Goal: Task Accomplishment & Management: Complete application form

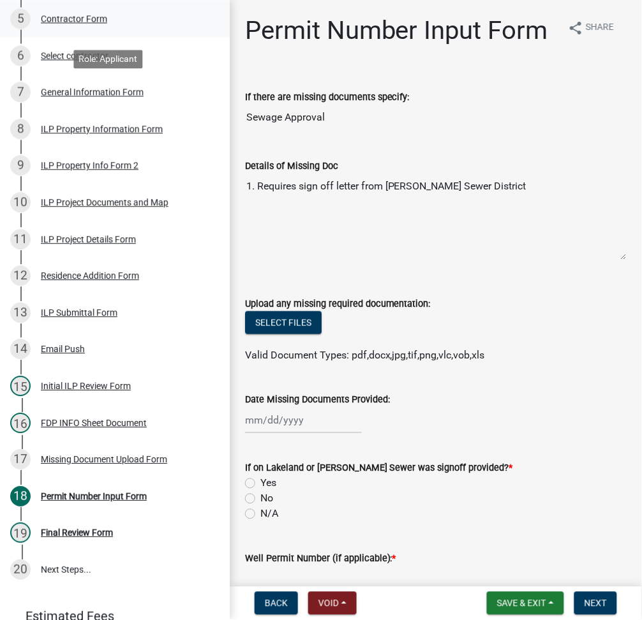
scroll to position [433, 0]
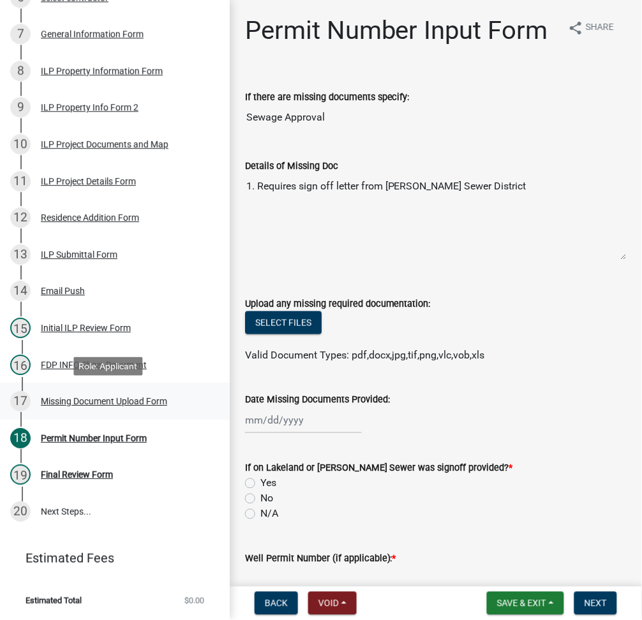
click at [114, 406] on div "Missing Document Upload Form" at bounding box center [104, 401] width 126 height 9
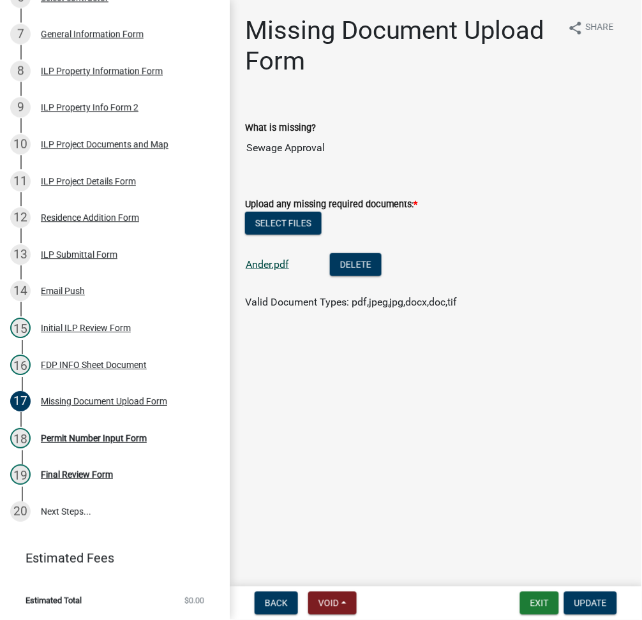
click at [272, 266] on link "Ander.pdf" at bounding box center [267, 265] width 43 height 12
click at [107, 149] on div "ILP Project Documents and Map" at bounding box center [105, 144] width 128 height 9
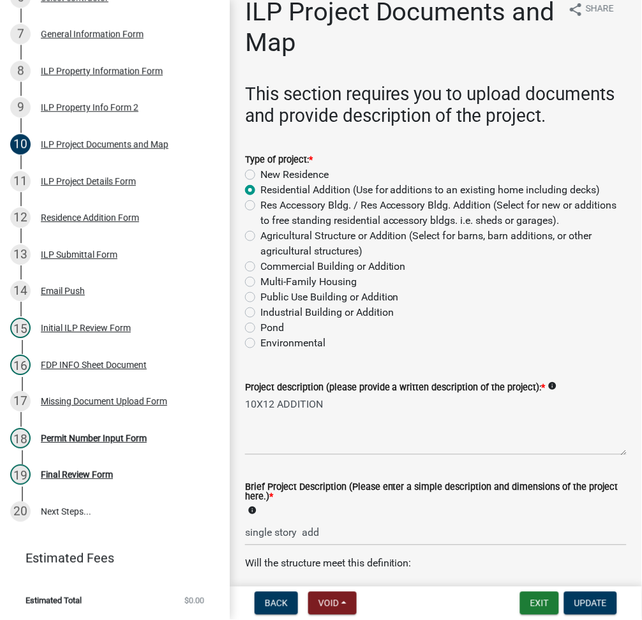
scroll to position [0, 0]
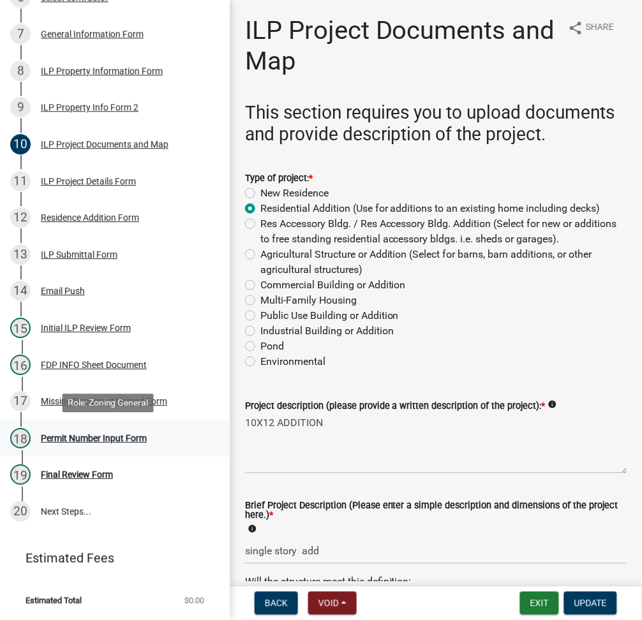
click at [98, 434] on div "Permit Number Input Form" at bounding box center [94, 438] width 106 height 9
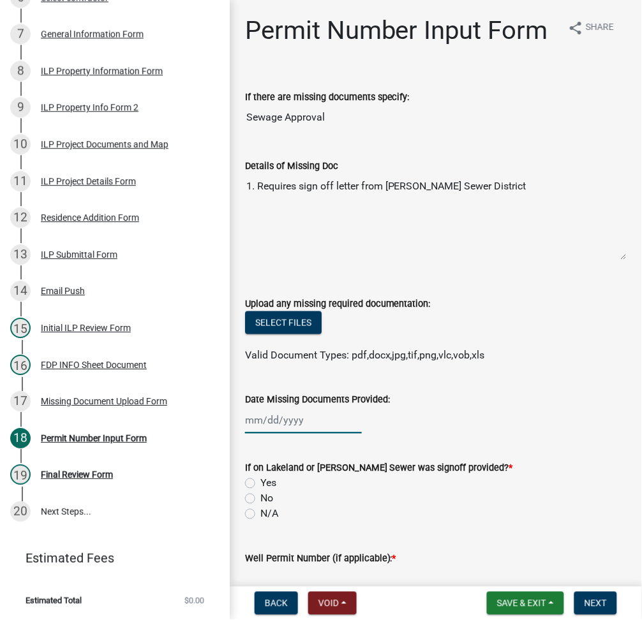
click at [265, 434] on div at bounding box center [303, 421] width 117 height 26
select select "10"
select select "2025"
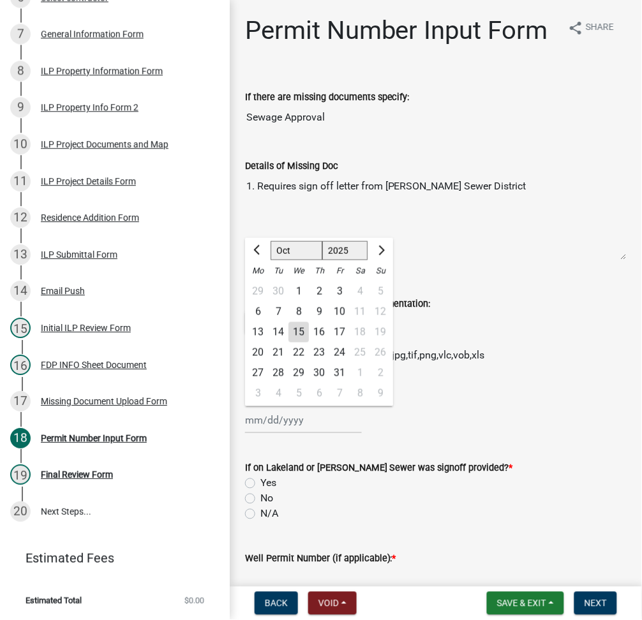
click at [301, 343] on div "15" at bounding box center [299, 332] width 20 height 20
type input "10/15/2025"
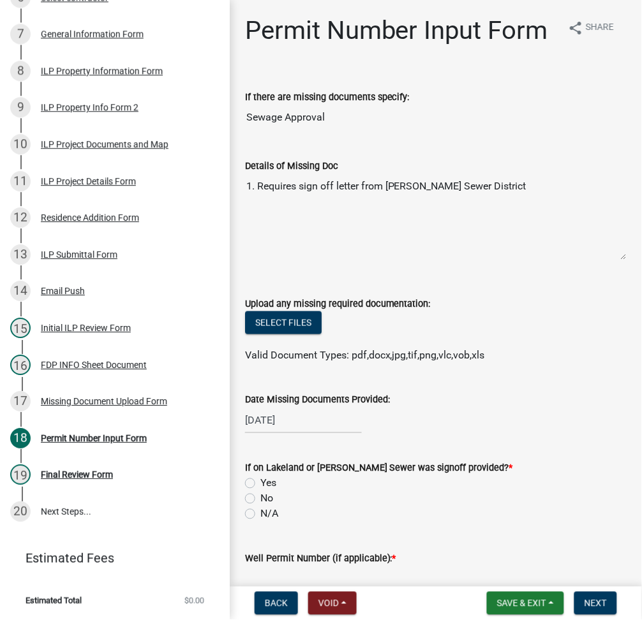
click at [260, 492] on label "Yes" at bounding box center [268, 483] width 16 height 15
click at [260, 484] on input "Yes" at bounding box center [264, 480] width 8 height 8
radio input "true"
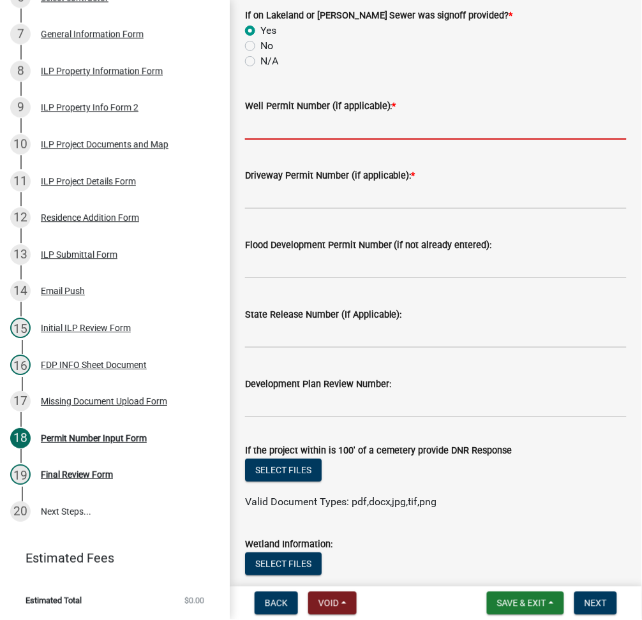
click at [292, 140] on input "Well Permit Number (if applicable): *" at bounding box center [436, 127] width 382 height 26
type input "lono"
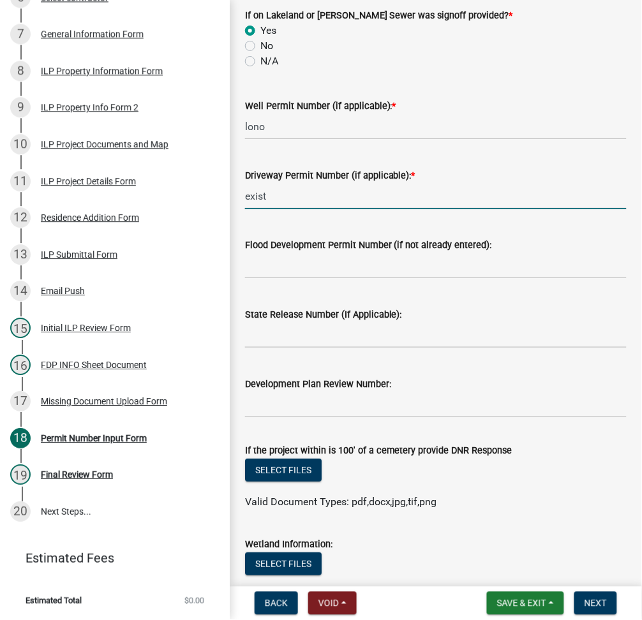
scroll to position [670, 0]
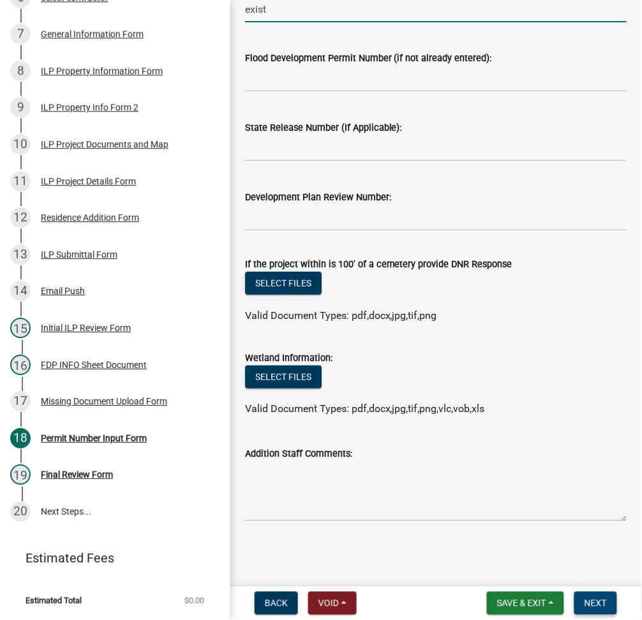
type input "exist"
click at [599, 604] on span "Next" at bounding box center [596, 604] width 22 height 10
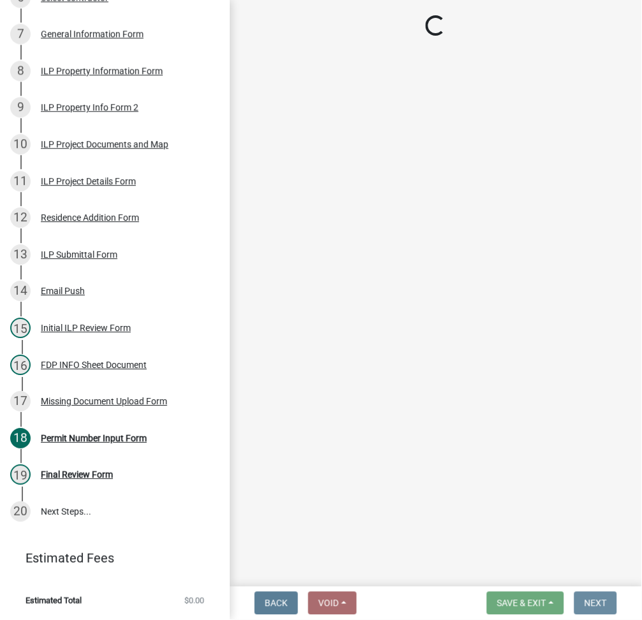
scroll to position [0, 0]
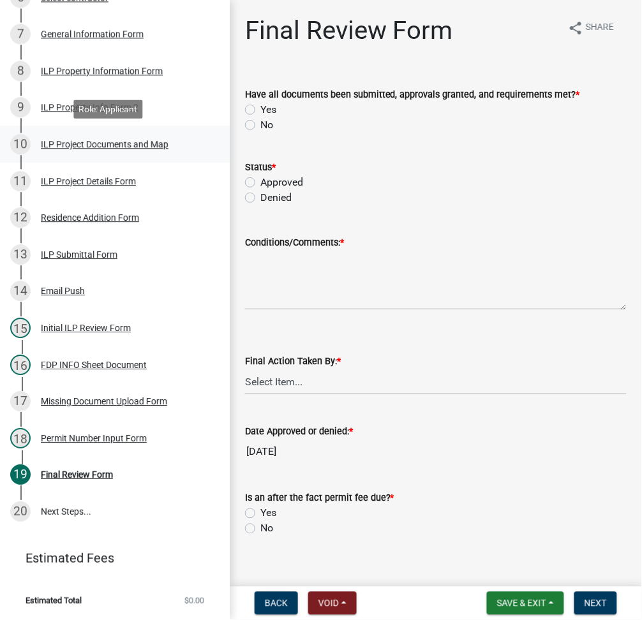
click at [72, 149] on div "ILP Project Documents and Map" at bounding box center [105, 144] width 128 height 9
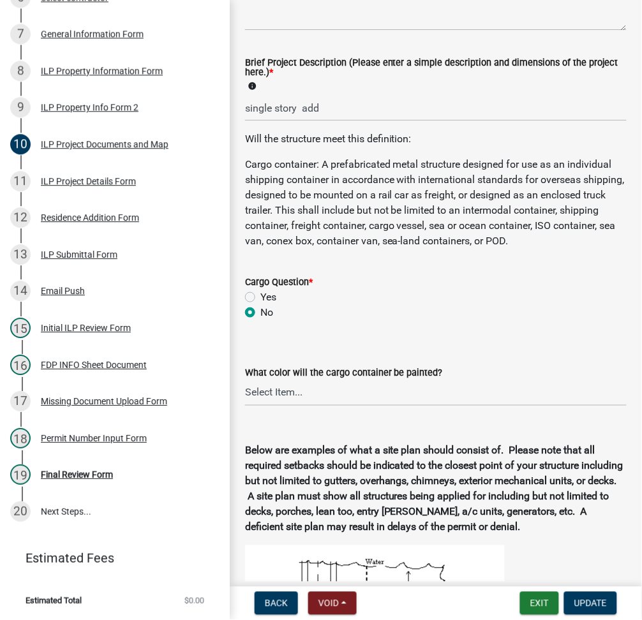
scroll to position [453, 0]
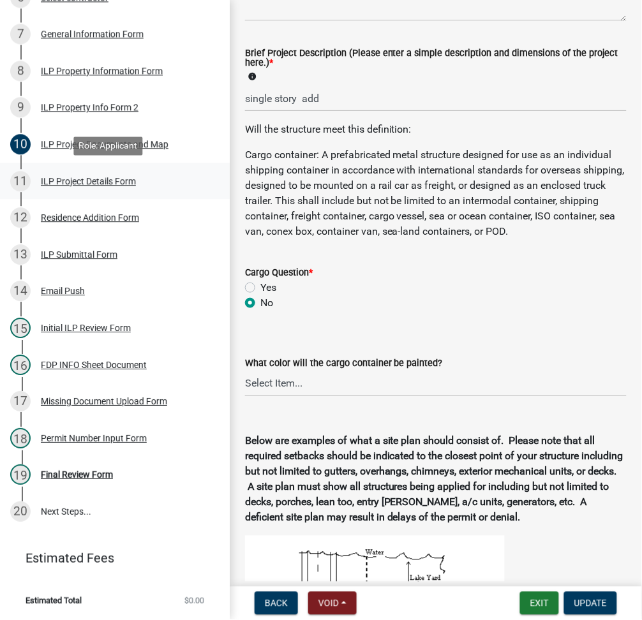
click at [91, 188] on div "11 ILP Project Details Form" at bounding box center [109, 181] width 199 height 20
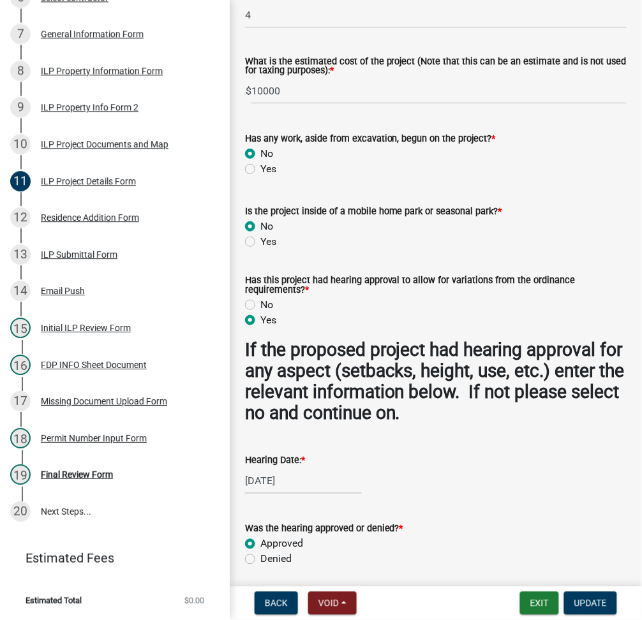
scroll to position [1270, 0]
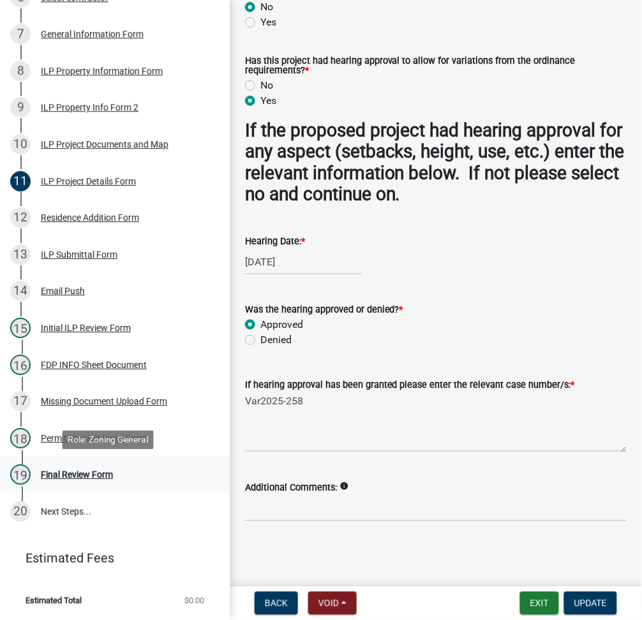
click at [83, 475] on div "Final Review Form" at bounding box center [77, 474] width 72 height 9
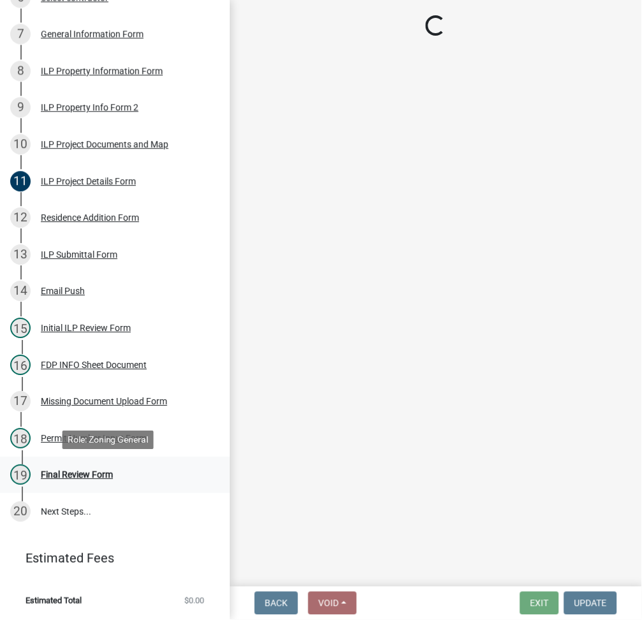
scroll to position [0, 0]
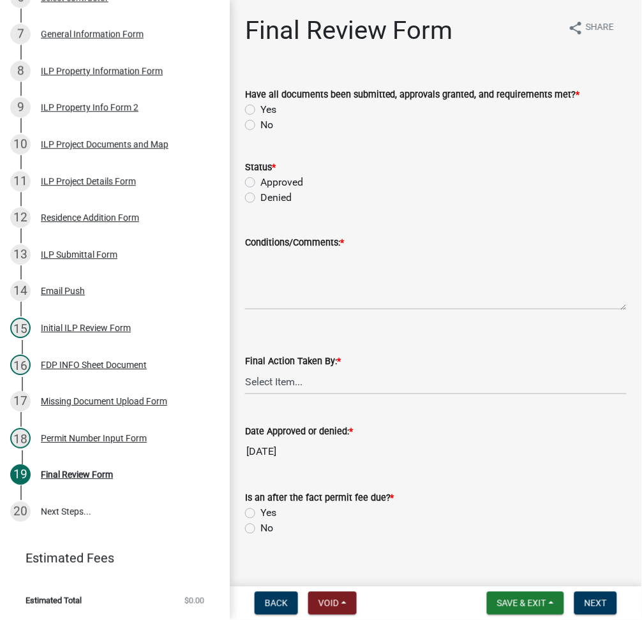
click at [260, 106] on label "Yes" at bounding box center [268, 109] width 16 height 15
click at [260, 106] on input "Yes" at bounding box center [264, 106] width 8 height 8
radio input "true"
click at [260, 185] on label "Approved" at bounding box center [281, 182] width 43 height 15
click at [260, 183] on input "Approved" at bounding box center [264, 179] width 8 height 8
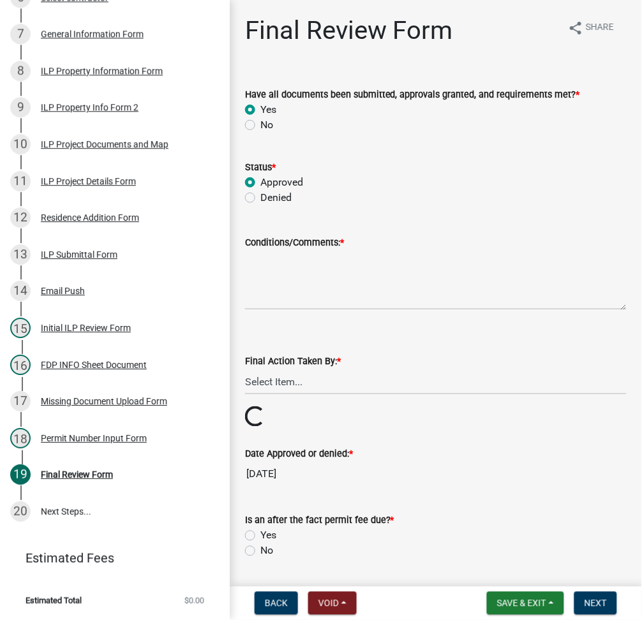
radio input "true"
click at [312, 287] on textarea "Conditions/Comments: *" at bounding box center [436, 280] width 382 height 60
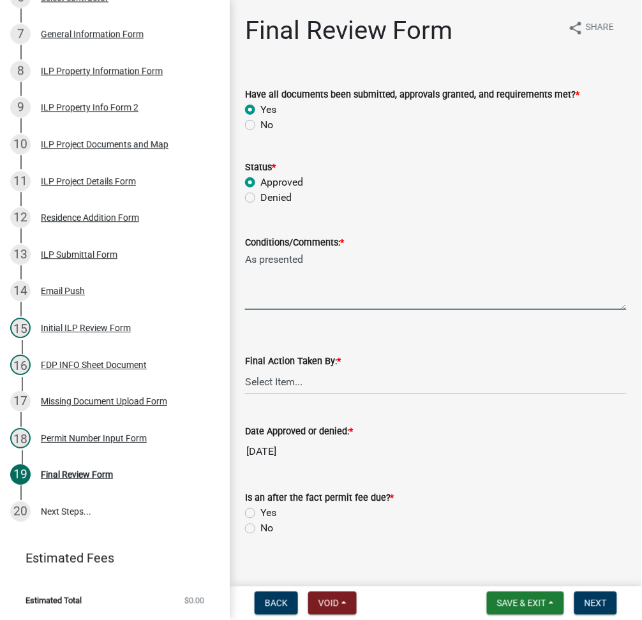
type textarea "As presented"
select select "fc758b50-acba-4166-9f24-5248f0f78016"
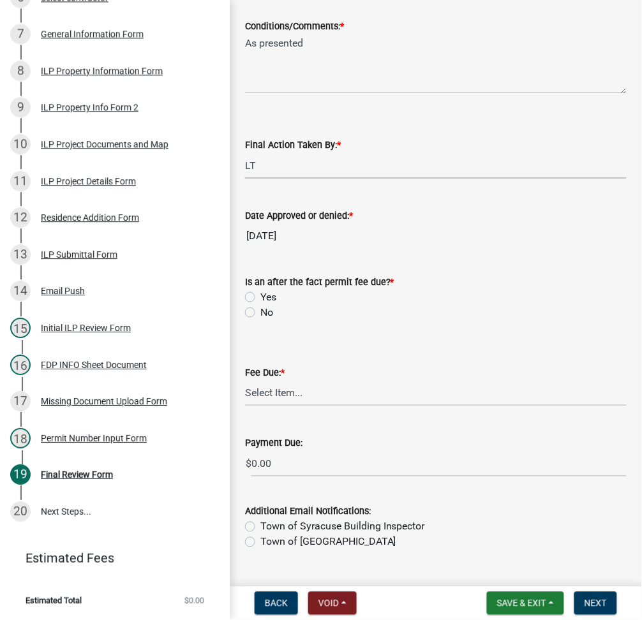
scroll to position [245, 0]
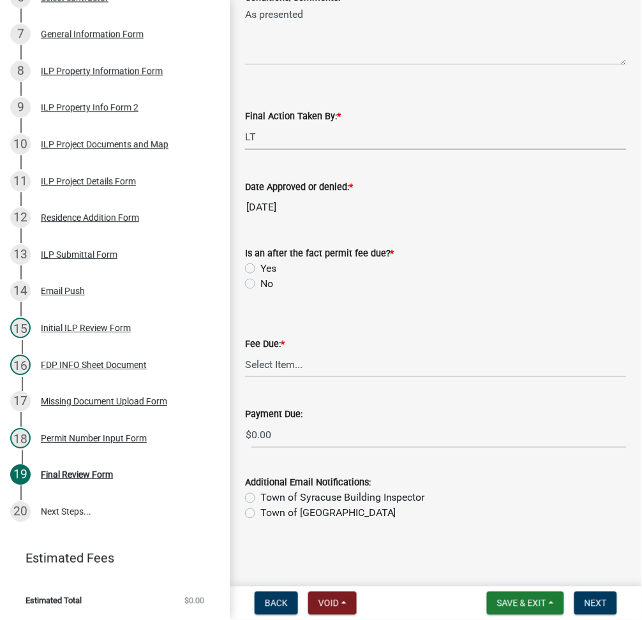
click at [260, 285] on label "No" at bounding box center [266, 283] width 13 height 15
click at [260, 285] on input "No" at bounding box center [264, 280] width 8 height 8
radio input "true"
click at [285, 378] on wm-data-entity-input "Fee Due: * Select Item... N/A $10.00 $25.00 $125.00 $250 $500 $500 + $10.00 for…" at bounding box center [436, 346] width 382 height 86
click at [280, 375] on select "Select Item... N/A $10.00 $25.00 $125.00 $250 $500 $500 + $10.00 for every 10 s…" at bounding box center [436, 365] width 382 height 26
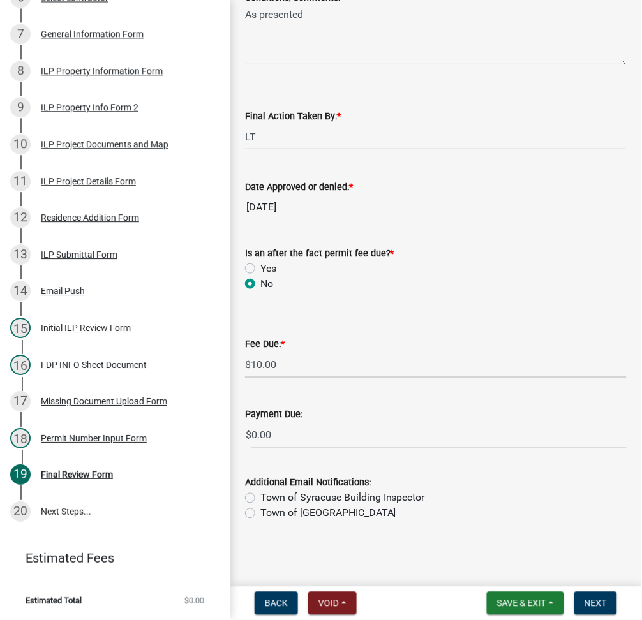
click at [245, 378] on select "Select Item... N/A $10.00 $25.00 $125.00 $250 $500 $500 + $10.00 for every 10 s…" at bounding box center [436, 365] width 382 height 26
select select "6f482d1d-eb35-47e6-92b0-143404755581"
click at [594, 608] on button "Next" at bounding box center [595, 603] width 43 height 23
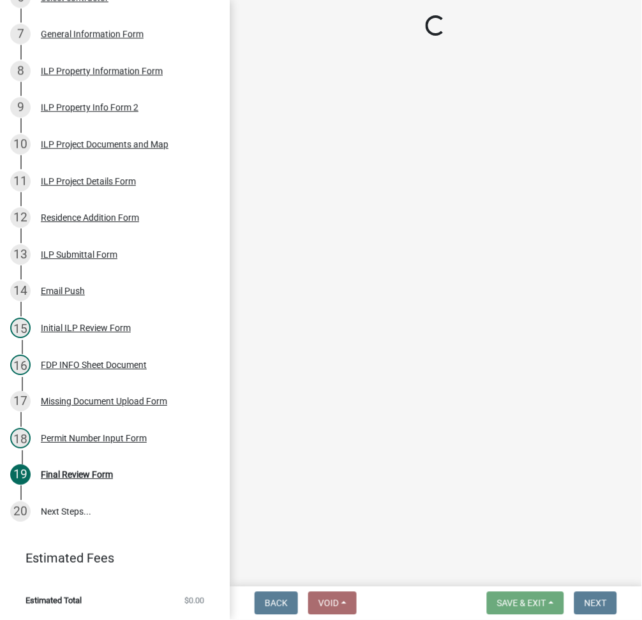
scroll to position [507, 0]
select select "3: 3"
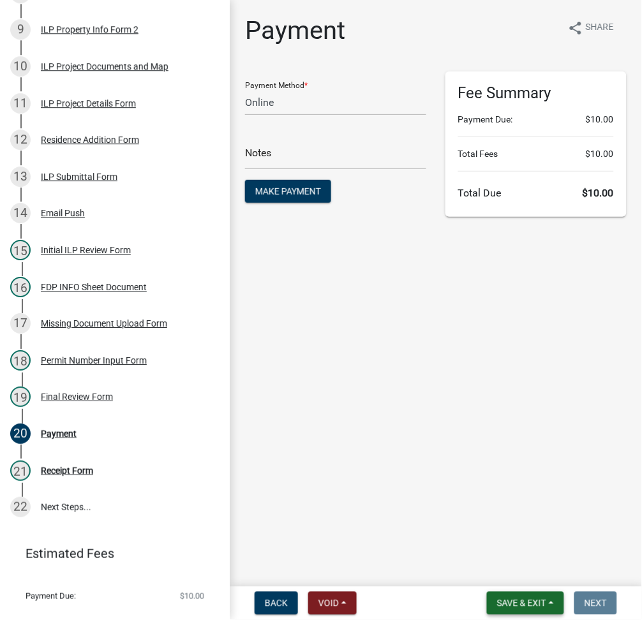
click at [497, 599] on span "Save & Exit" at bounding box center [521, 604] width 49 height 10
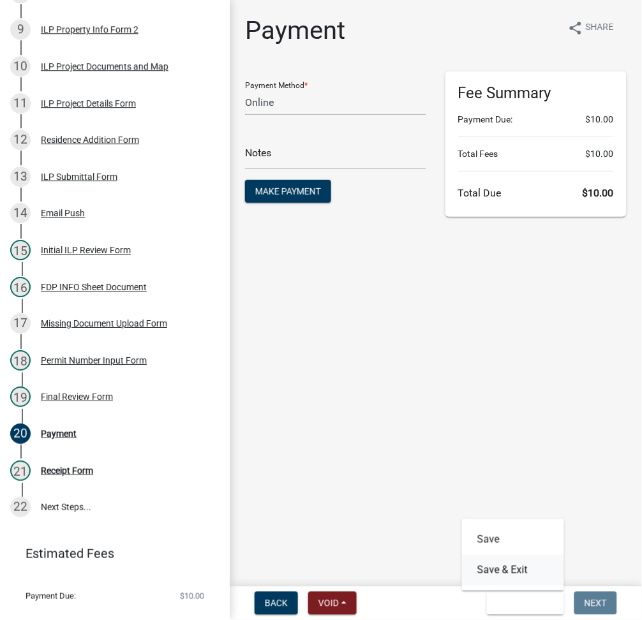
click at [501, 581] on button "Save & Exit" at bounding box center [513, 570] width 102 height 31
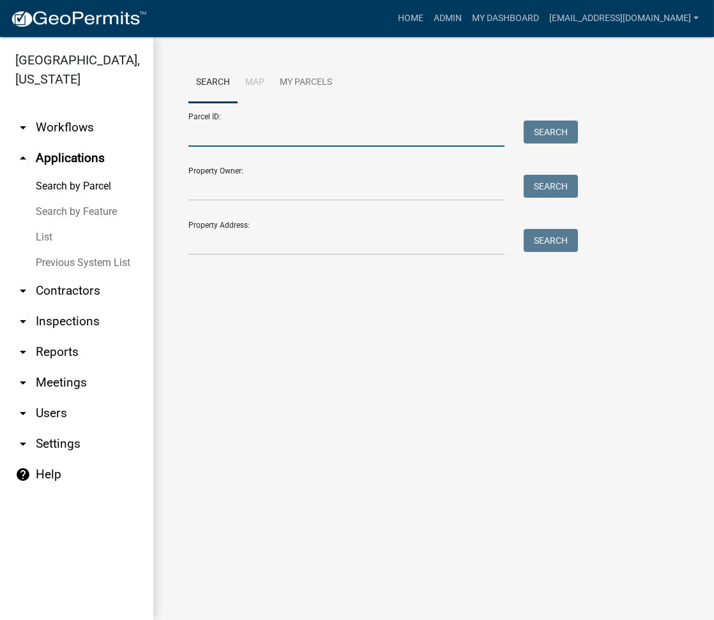
click at [208, 137] on input "Parcel ID:" at bounding box center [346, 134] width 316 height 26
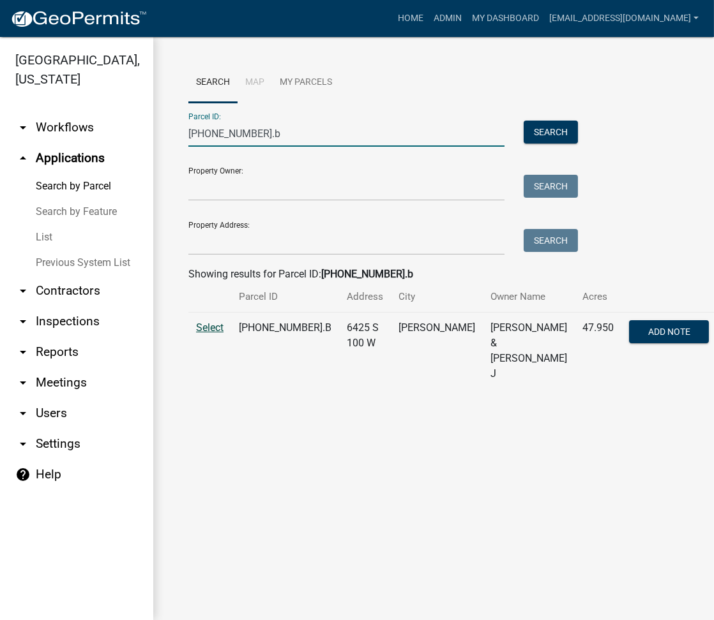
type input "[PHONE_NUMBER].b"
click at [213, 326] on span "Select" at bounding box center [209, 328] width 27 height 12
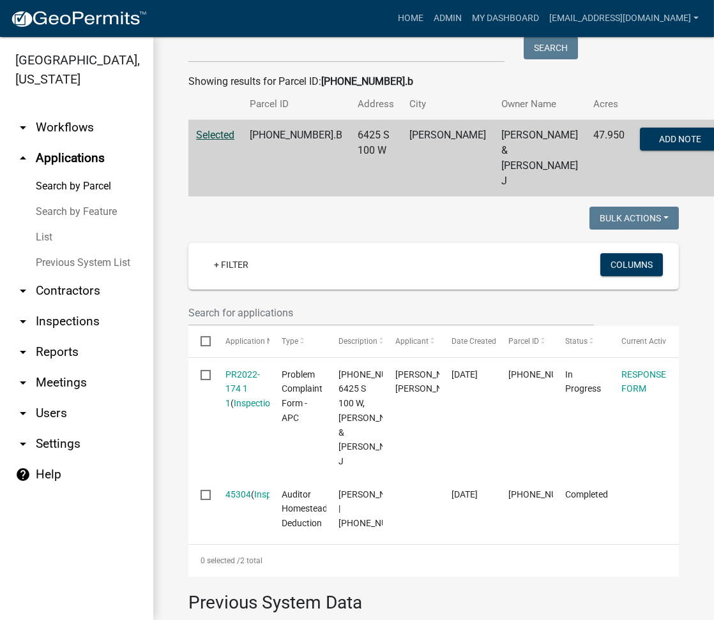
scroll to position [227, 0]
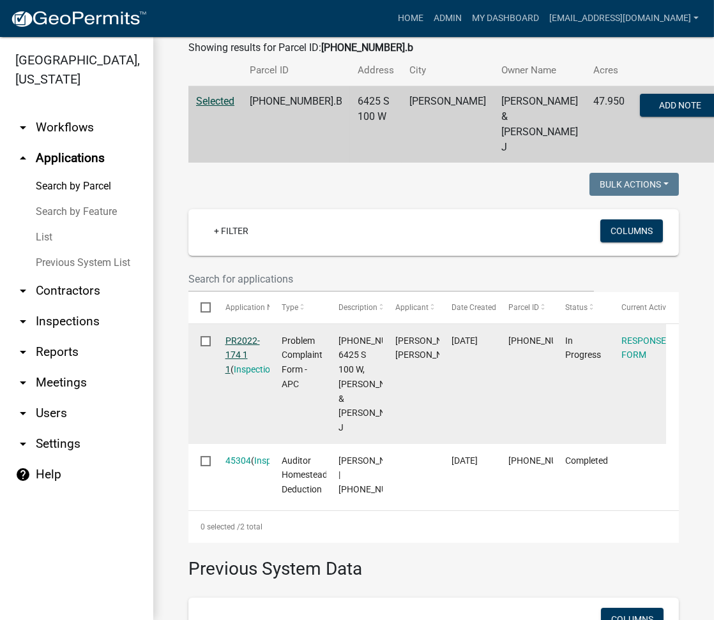
click at [239, 336] on link "PR2022-174 1 1" at bounding box center [242, 356] width 34 height 40
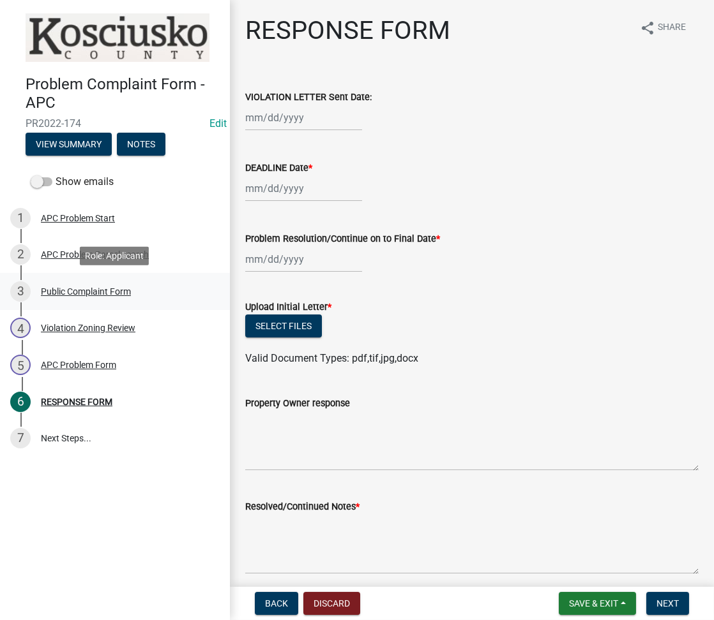
click at [99, 284] on div "3 Public Complaint Form" at bounding box center [109, 291] width 199 height 20
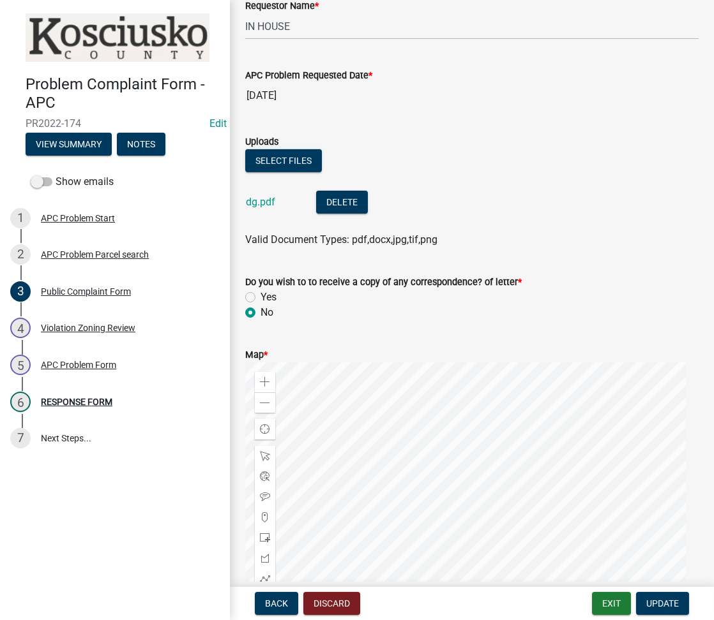
scroll to position [841, 0]
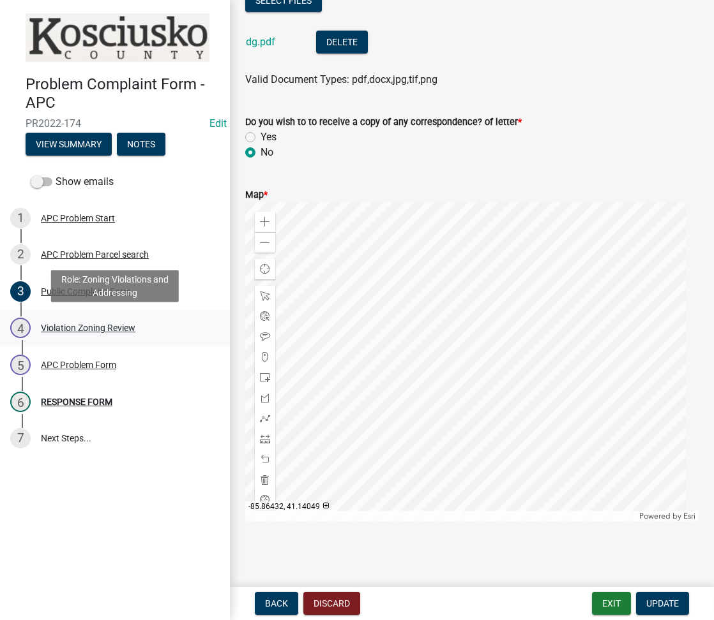
click at [110, 327] on div "Violation Zoning Review" at bounding box center [88, 328] width 94 height 9
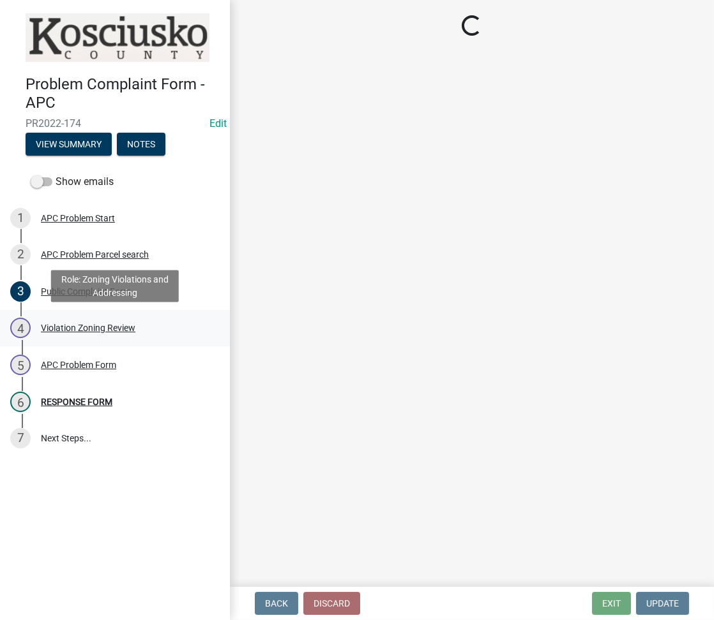
select select "ea119d11-e52e-4559-b746-af06211fe819"
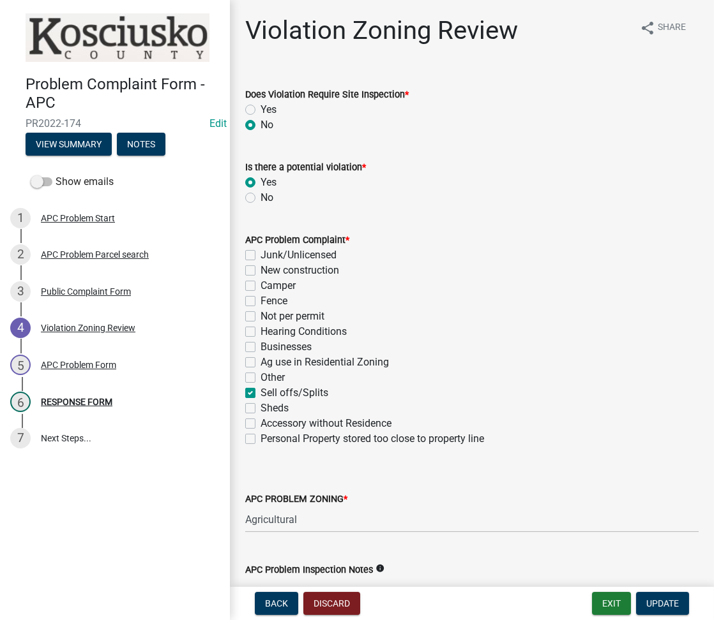
scroll to position [246, 0]
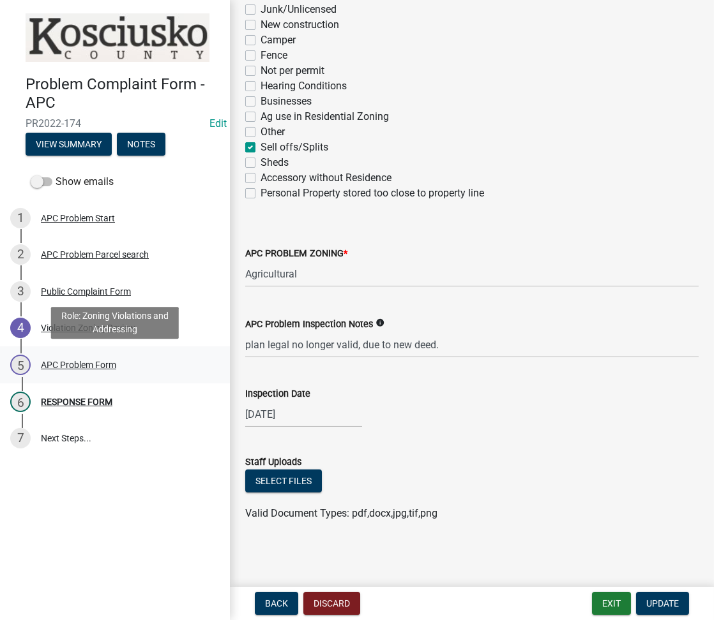
click at [89, 368] on div "APC Problem Form" at bounding box center [78, 365] width 75 height 9
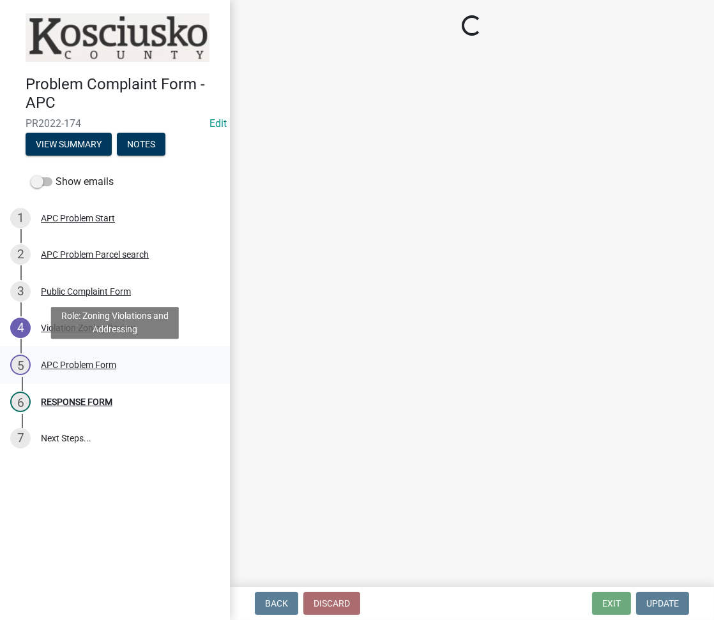
scroll to position [0, 0]
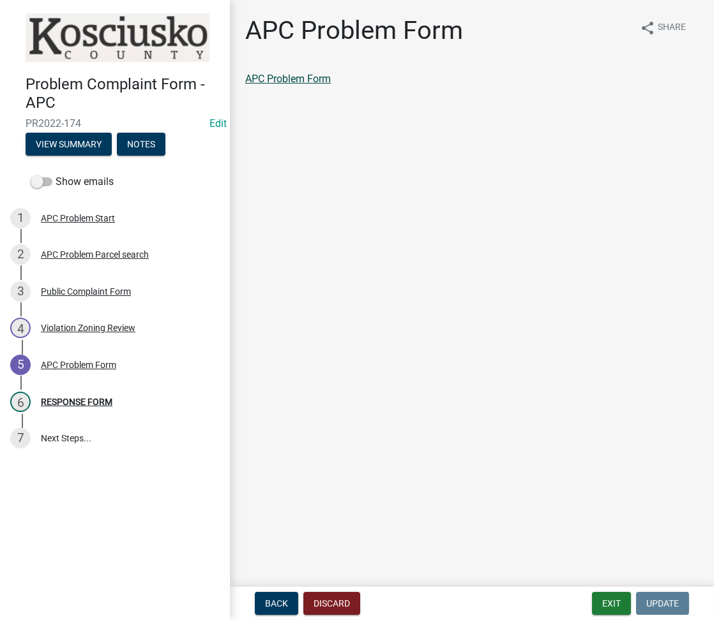
click at [289, 78] on link "APC Problem Form" at bounding box center [288, 79] width 86 height 12
click at [606, 604] on button "Exit" at bounding box center [611, 603] width 39 height 23
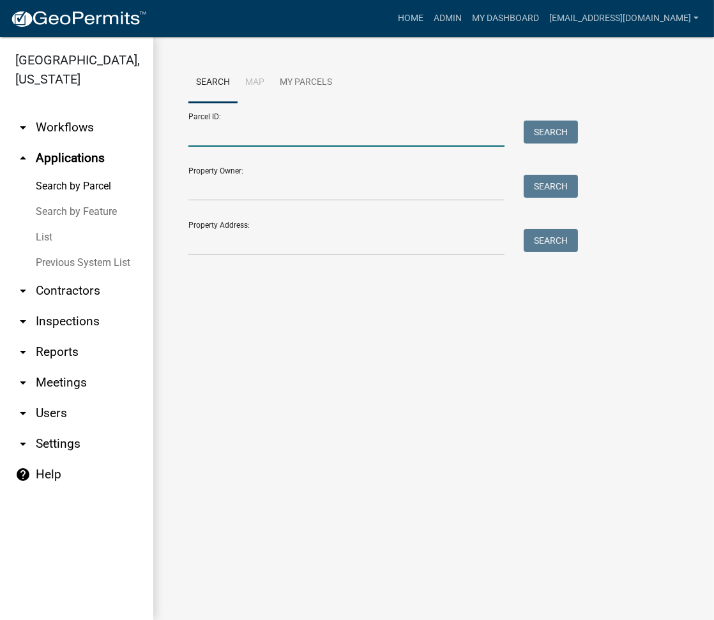
click at [225, 135] on input "Parcel ID:" at bounding box center [346, 134] width 316 height 26
paste input "035-019-007.A"
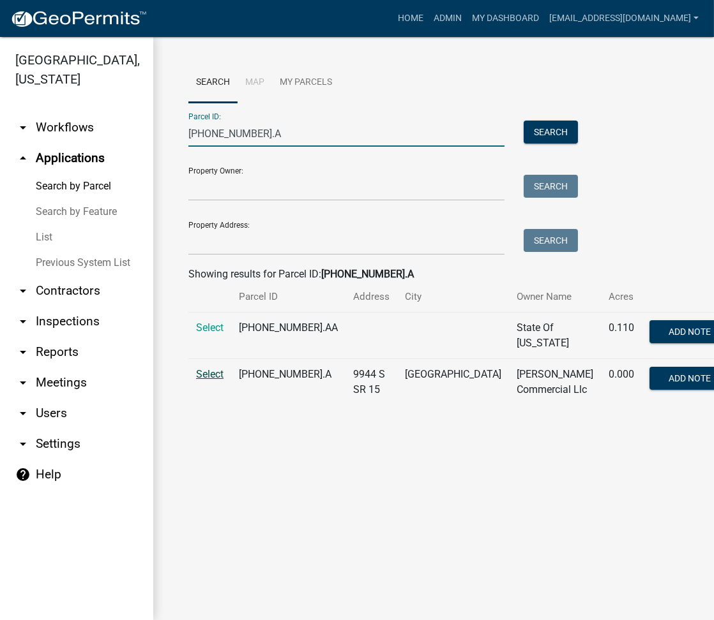
click at [217, 374] on span "Select" at bounding box center [209, 374] width 27 height 12
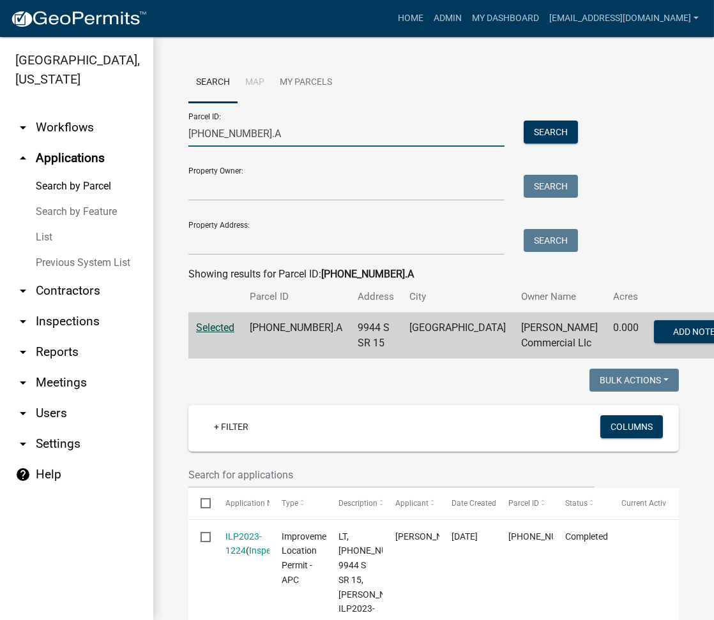
click at [236, 133] on input "035-019-007.A" at bounding box center [346, 134] width 316 height 26
paste input "05-079-009"
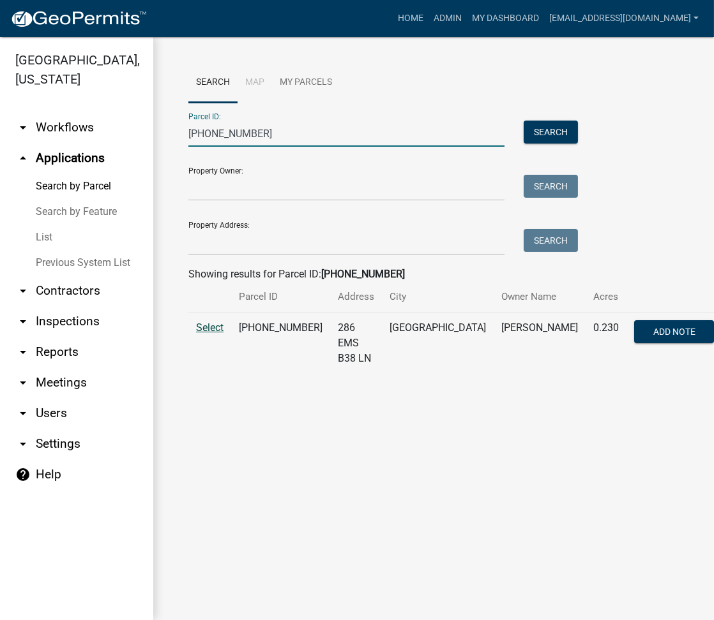
type input "005-079-009"
click at [216, 327] on span "Select" at bounding box center [209, 328] width 27 height 12
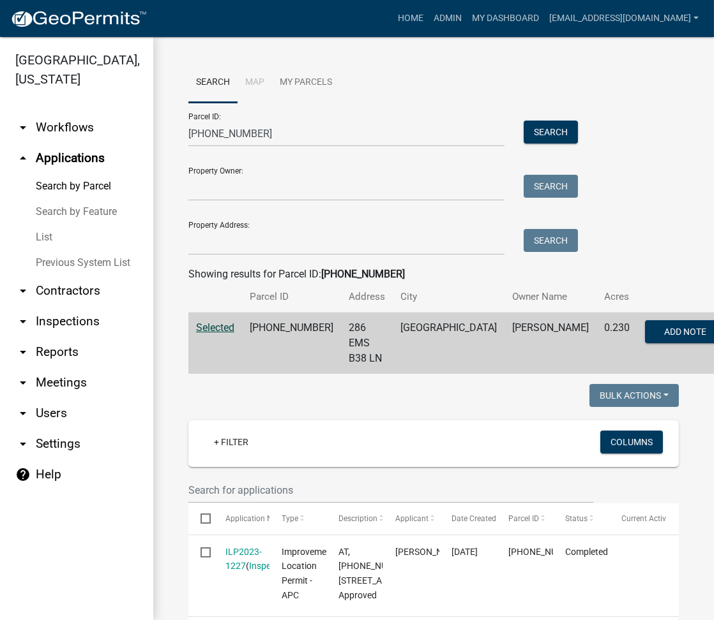
click at [50, 238] on link "List" at bounding box center [76, 238] width 153 height 26
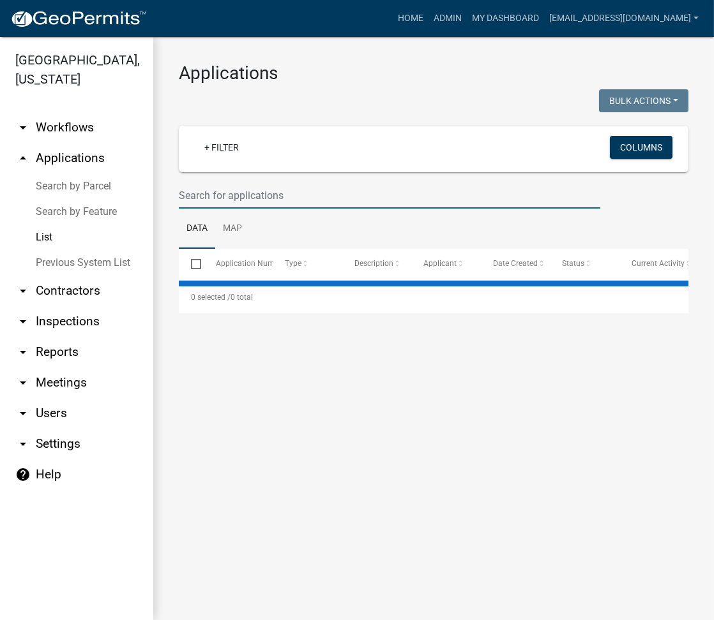
click at [232, 202] on input "text" at bounding box center [389, 196] width 421 height 26
type input "2023-139"
select select "3: 100"
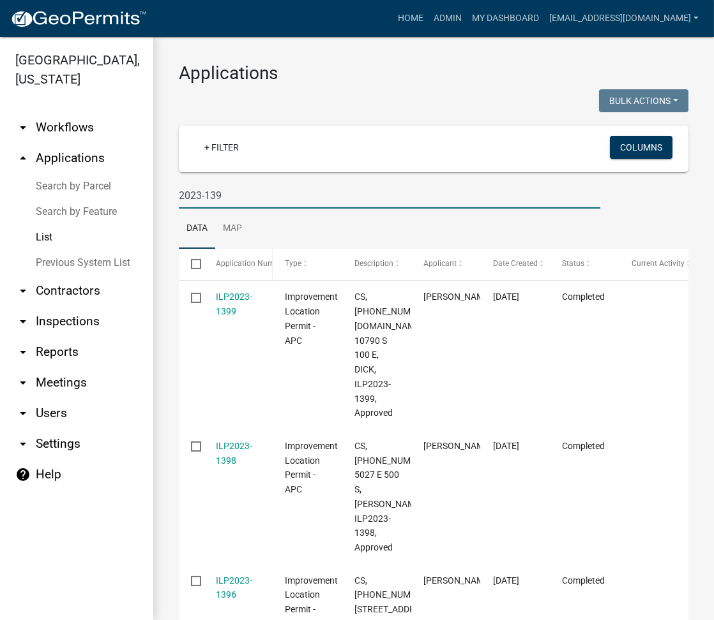
type input "2023-139"
click at [256, 274] on datatable-header-cell "Application Number" at bounding box center [238, 264] width 70 height 31
click at [260, 263] on span "Application Number" at bounding box center [251, 263] width 70 height 9
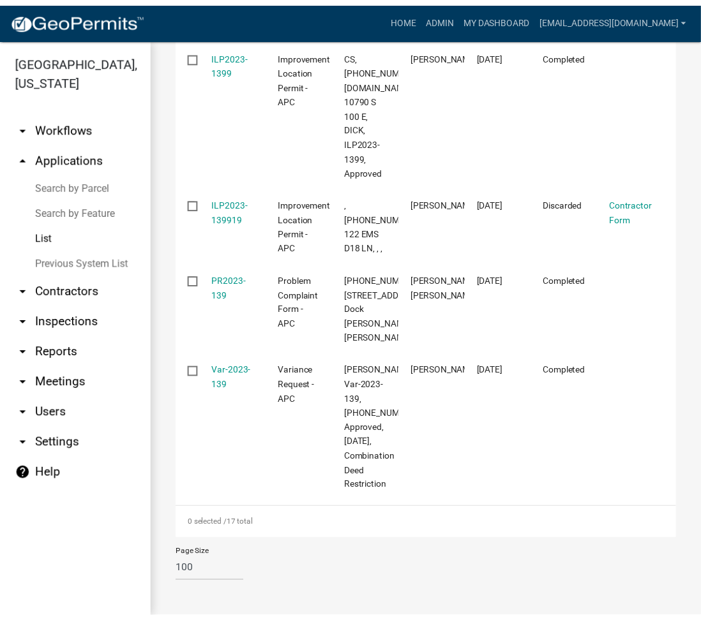
scroll to position [2513, 0]
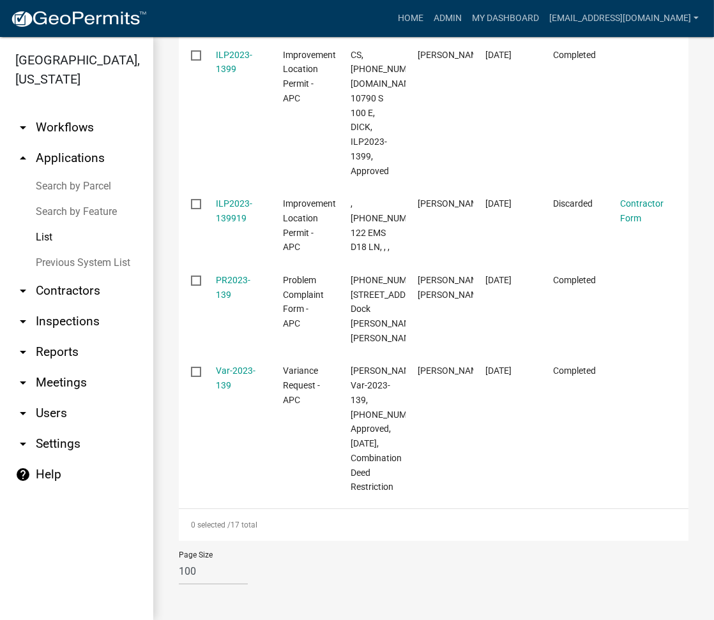
click at [243, 366] on link "Var-2023-139" at bounding box center [236, 378] width 40 height 25
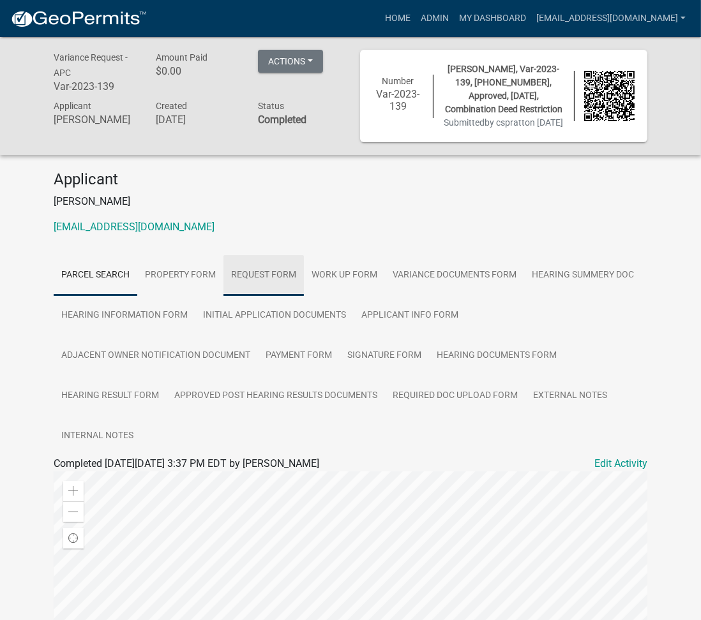
click at [267, 296] on link "Request Form" at bounding box center [263, 275] width 80 height 41
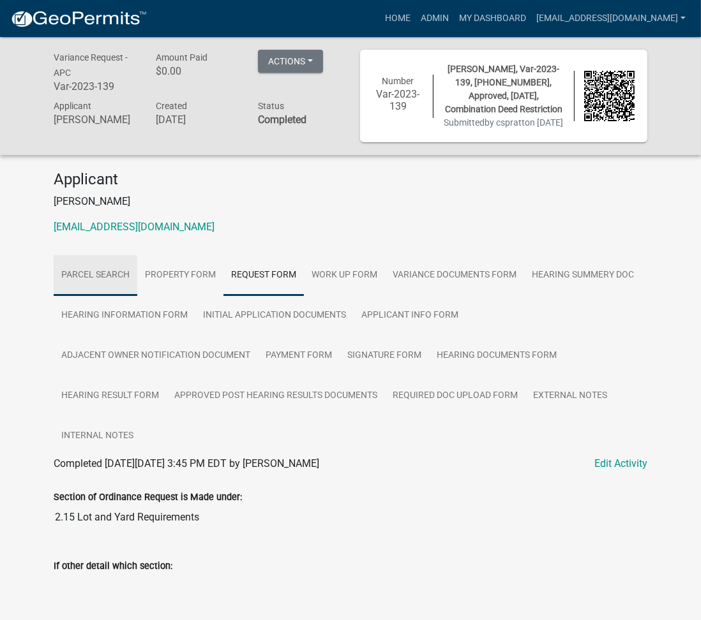
click at [101, 286] on link "Parcel search" at bounding box center [96, 275] width 84 height 41
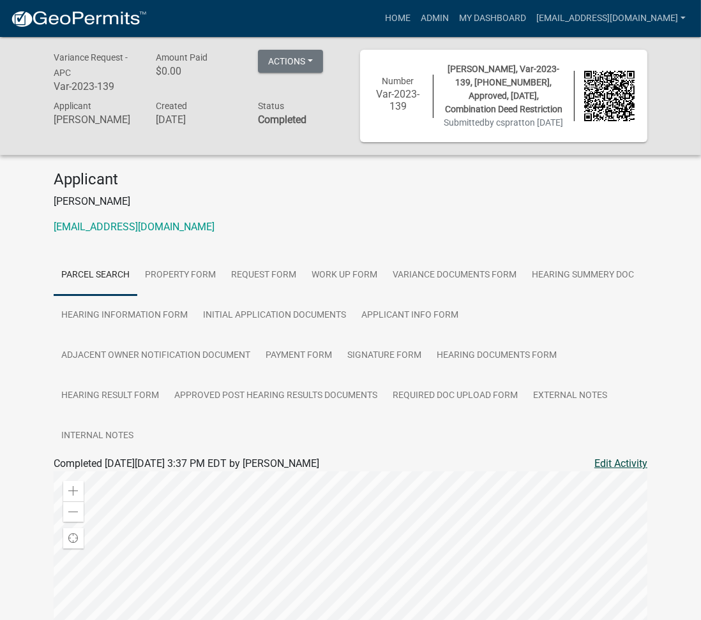
click at [613, 472] on link "Edit Activity" at bounding box center [620, 463] width 53 height 15
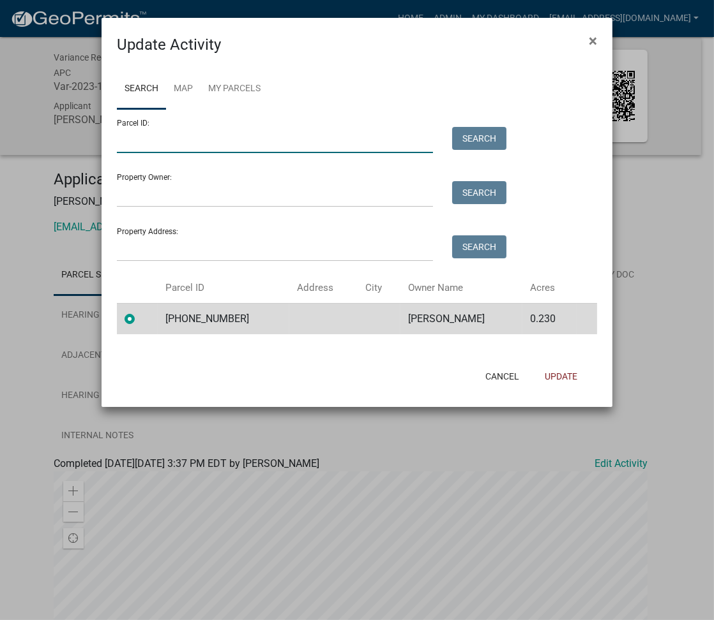
click at [200, 146] on input "Parcel ID:" at bounding box center [275, 140] width 316 height 26
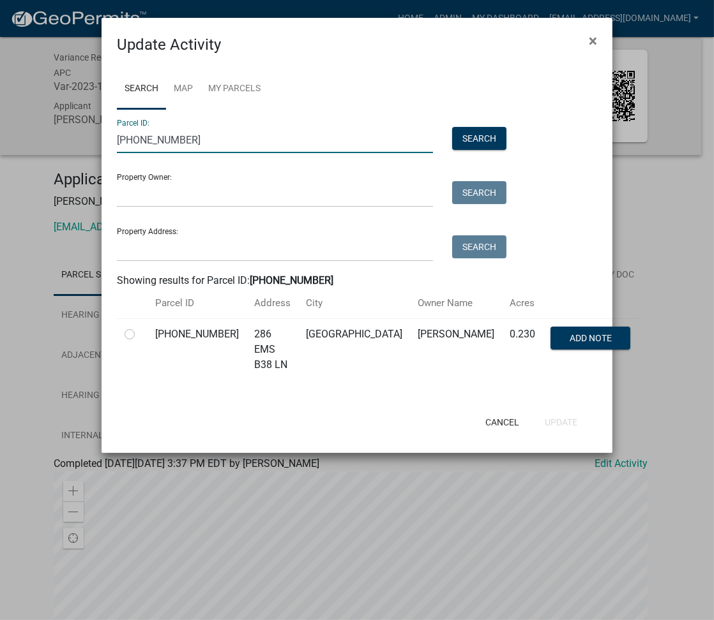
type input "[PHONE_NUMBER]"
click at [140, 327] on label at bounding box center [140, 327] width 0 height 0
click at [140, 335] on input "radio" at bounding box center [144, 331] width 8 height 8
radio input "true"
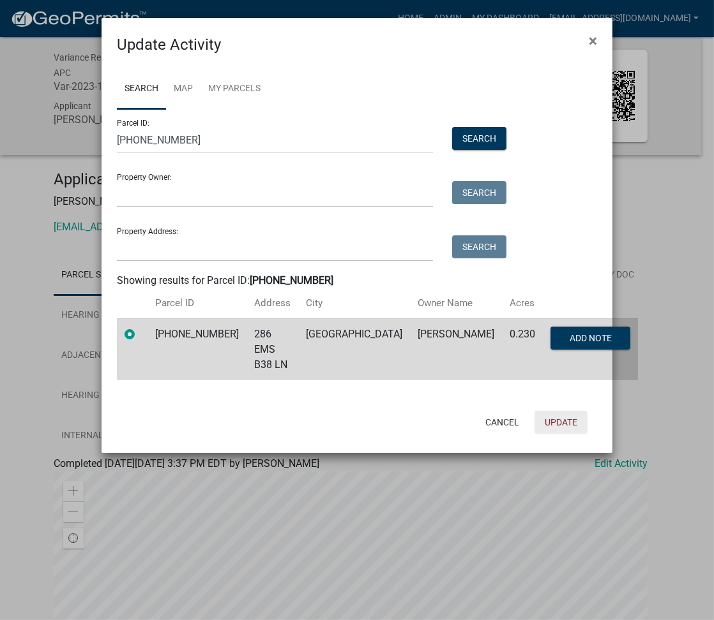
click at [567, 411] on button "Update" at bounding box center [560, 422] width 53 height 23
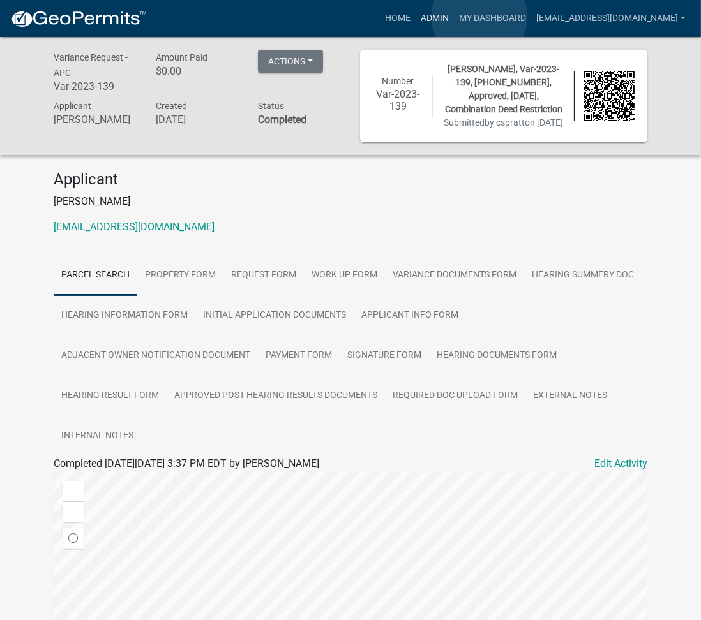
click at [454, 17] on link "Admin" at bounding box center [435, 18] width 38 height 24
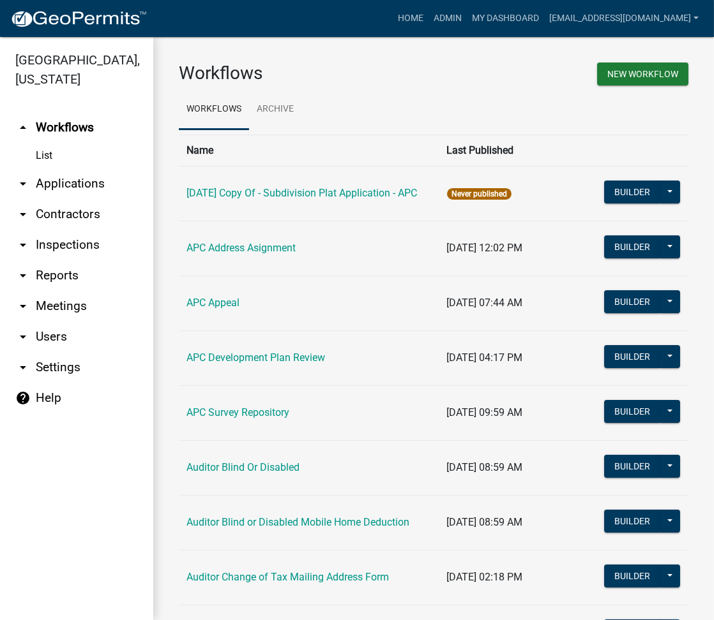
click at [75, 181] on link "arrow_drop_down Applications" at bounding box center [76, 184] width 153 height 31
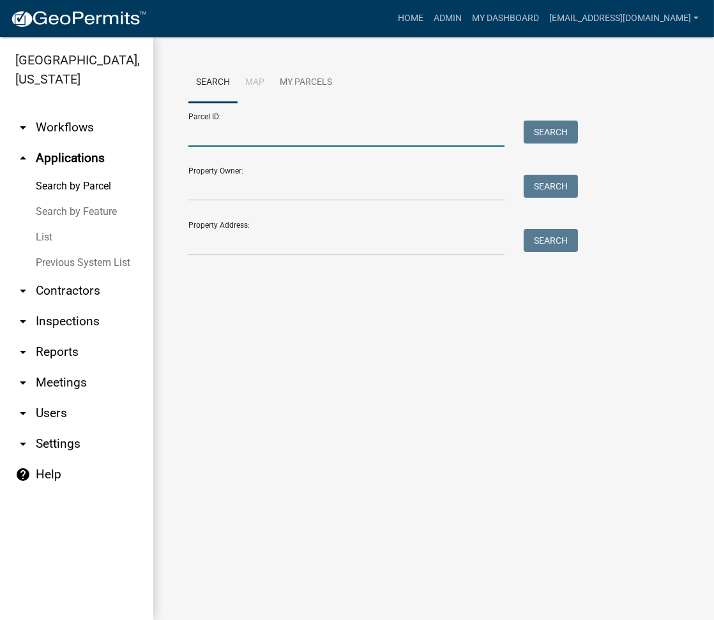
click at [234, 139] on input "Parcel ID:" at bounding box center [346, 134] width 316 height 26
paste input "[PHONE_NUMBER]"
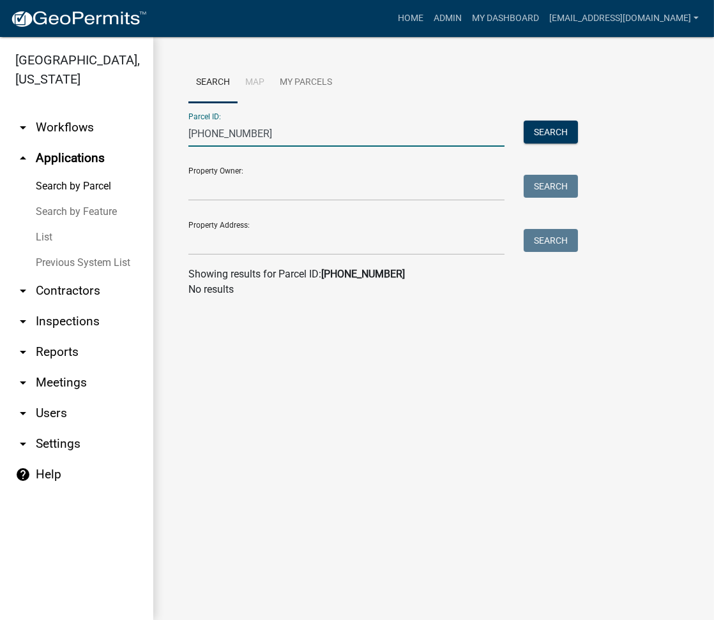
type input "005-079-010"
click at [56, 237] on link "List" at bounding box center [76, 238] width 153 height 26
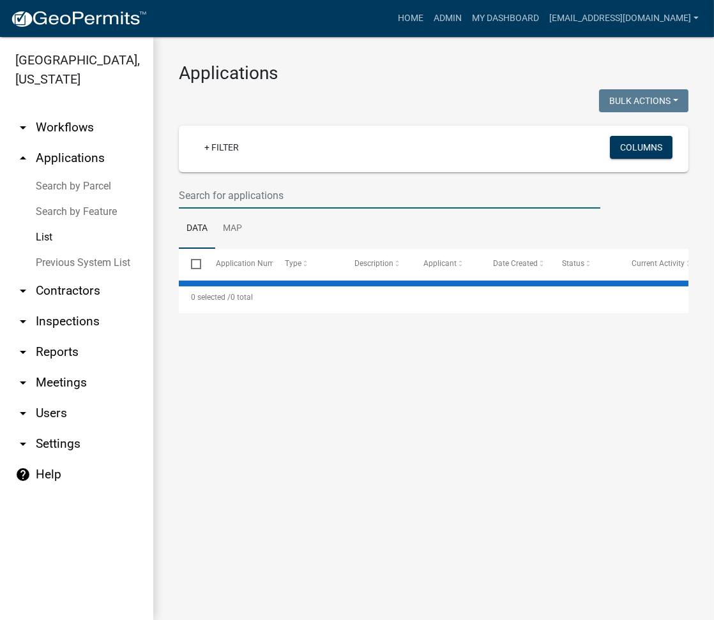
click at [259, 184] on input "text" at bounding box center [389, 196] width 421 height 26
select select "3: 100"
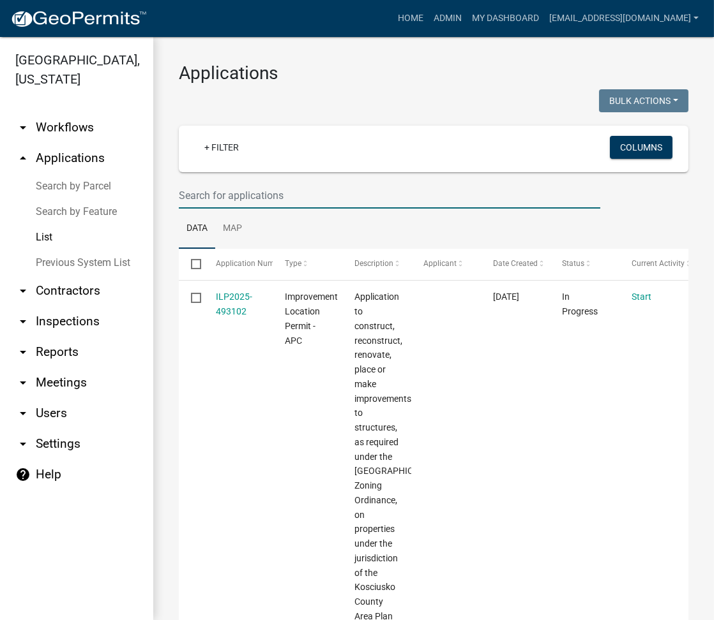
drag, startPoint x: 259, startPoint y: 184, endPoint x: 223, endPoint y: 188, distance: 36.0
paste input "[PHONE_NUMBER]"
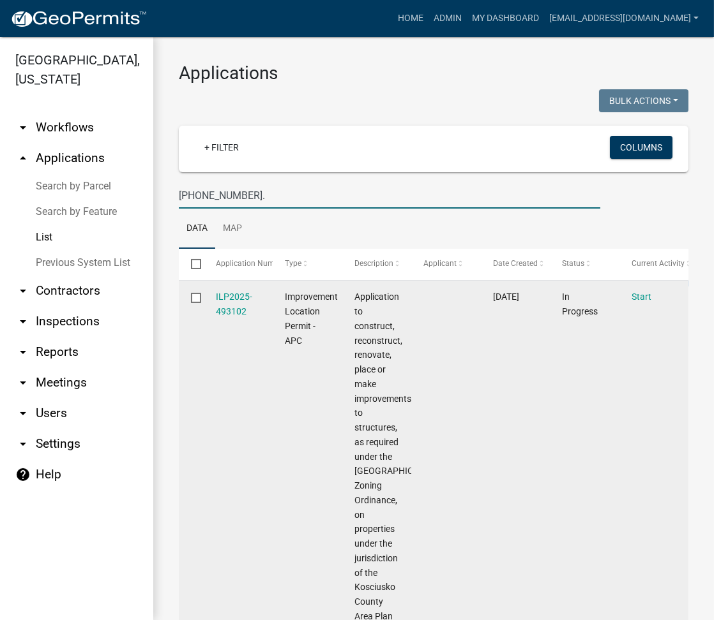
type input "005-079-010"
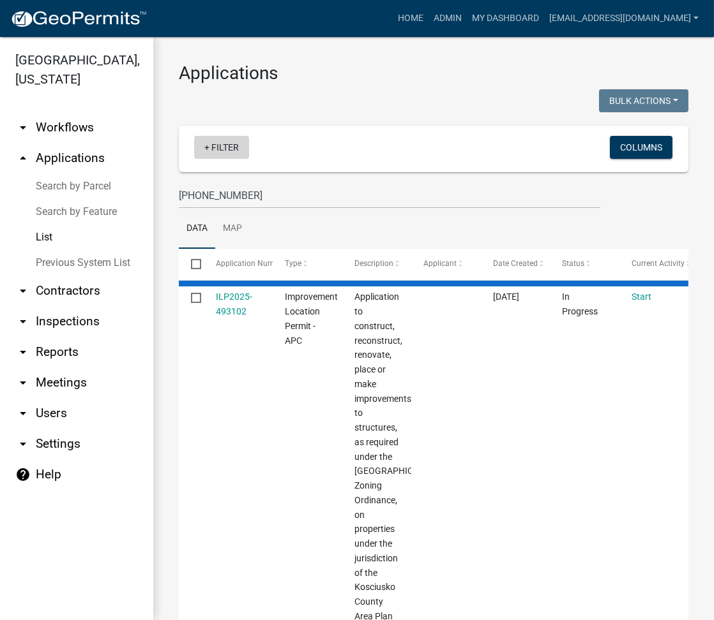
click at [221, 146] on link "+ Filter" at bounding box center [221, 147] width 55 height 23
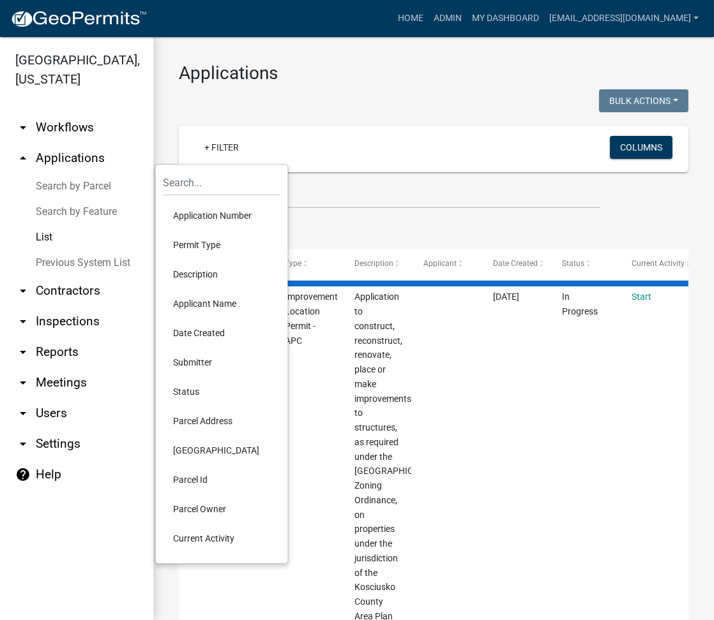
click at [194, 274] on li "Description" at bounding box center [221, 274] width 117 height 29
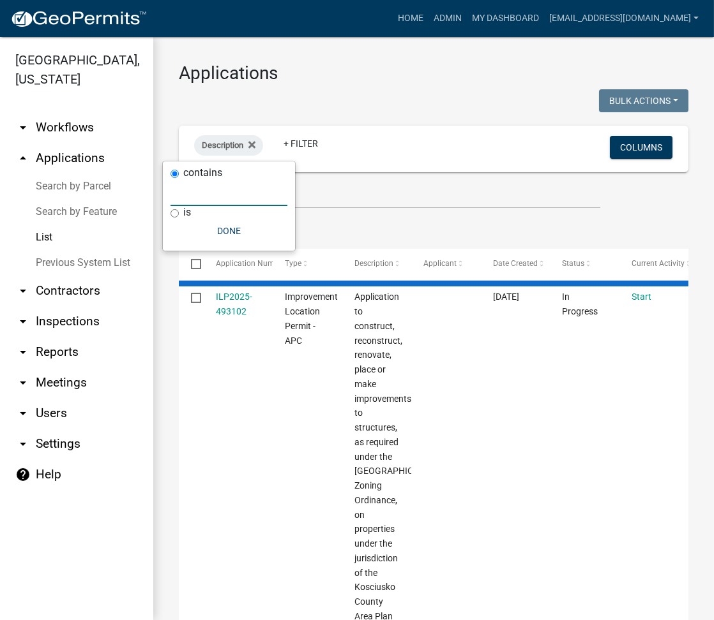
click at [232, 202] on input "text" at bounding box center [228, 193] width 117 height 26
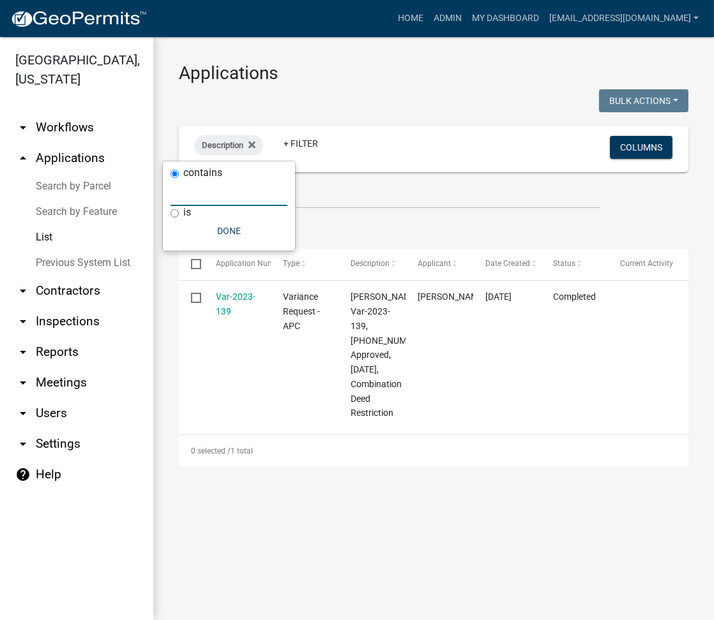
paste input "[PHONE_NUMBER]"
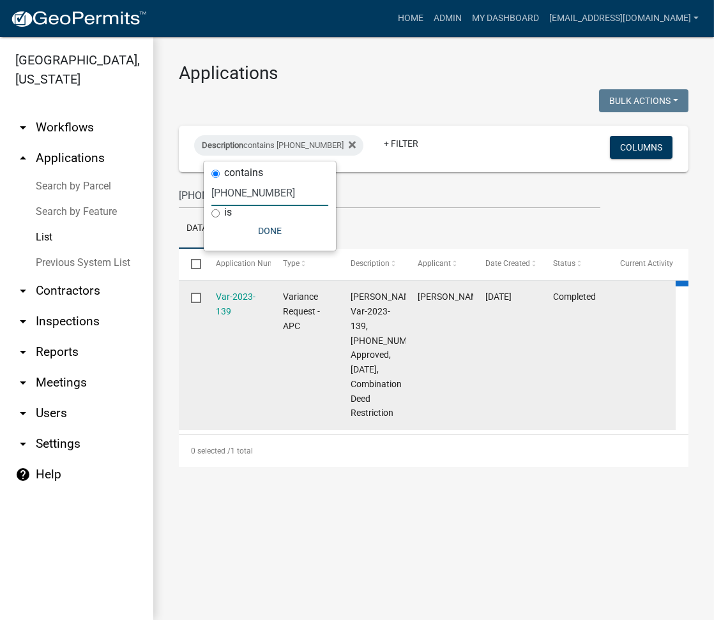
type input "005-079-010"
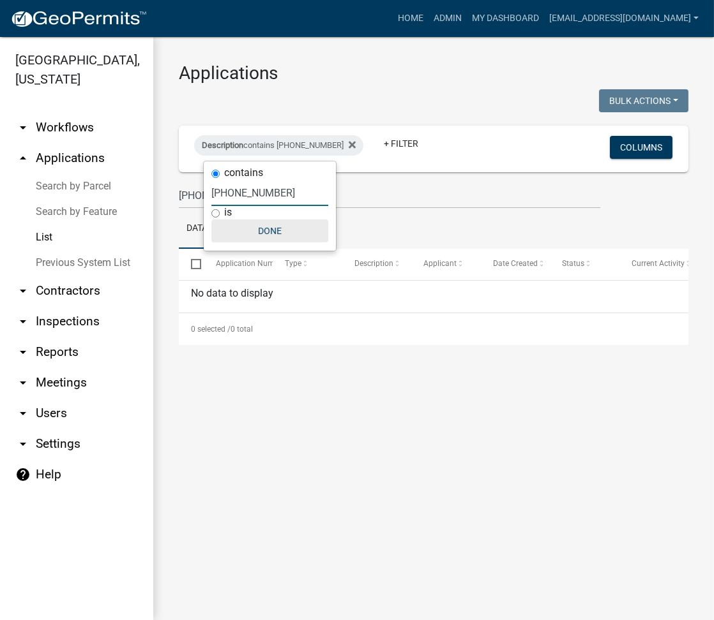
click at [263, 230] on button "Done" at bounding box center [269, 231] width 117 height 23
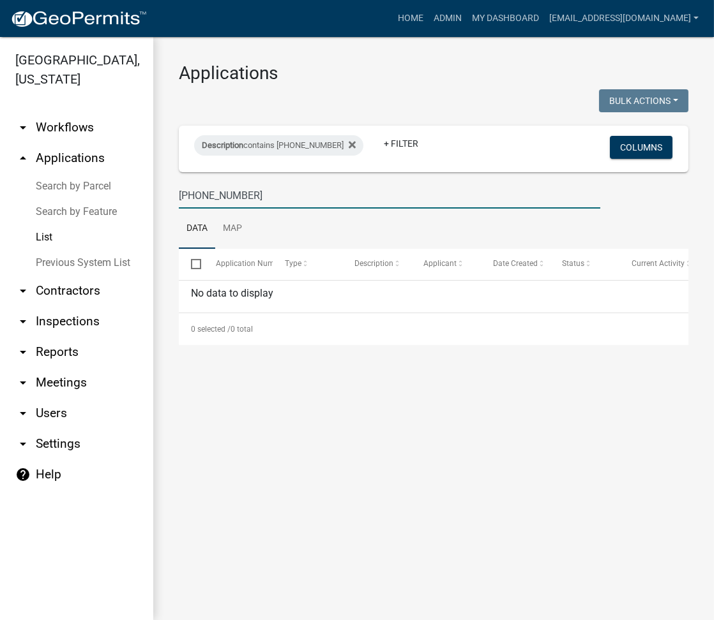
click at [243, 191] on input "005-079-010" at bounding box center [389, 196] width 421 height 26
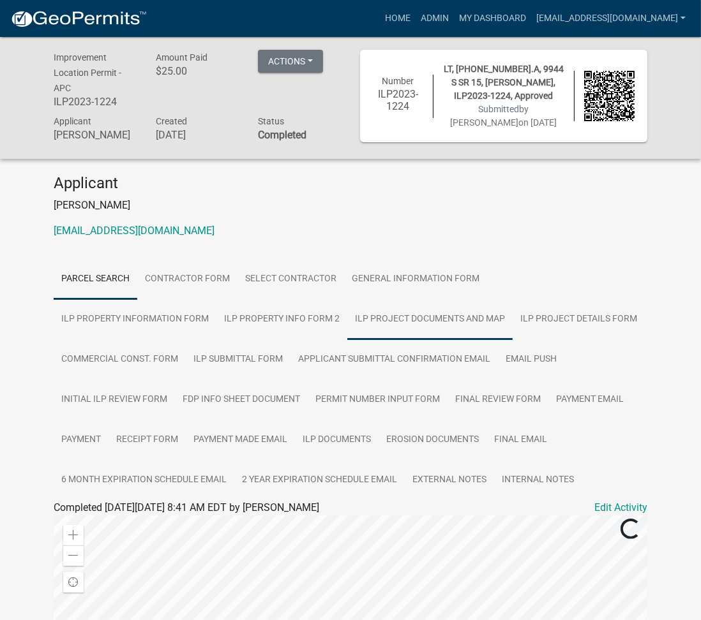
click at [347, 310] on link "ILP Project Documents and Map" at bounding box center [429, 319] width 165 height 41
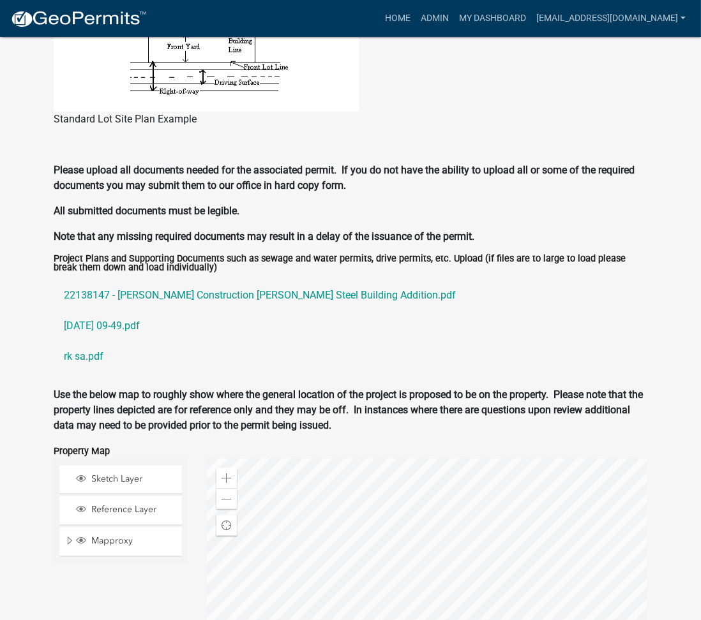
scroll to position [1152, 0]
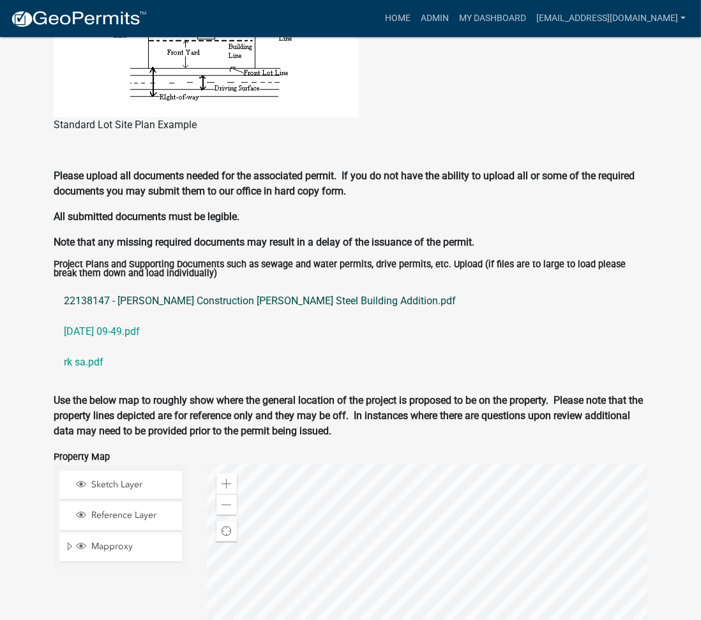
click at [166, 303] on link "22138147 - Jeremy Reiff Construction Kerlin Steel Building Addition.pdf" at bounding box center [351, 301] width 594 height 31
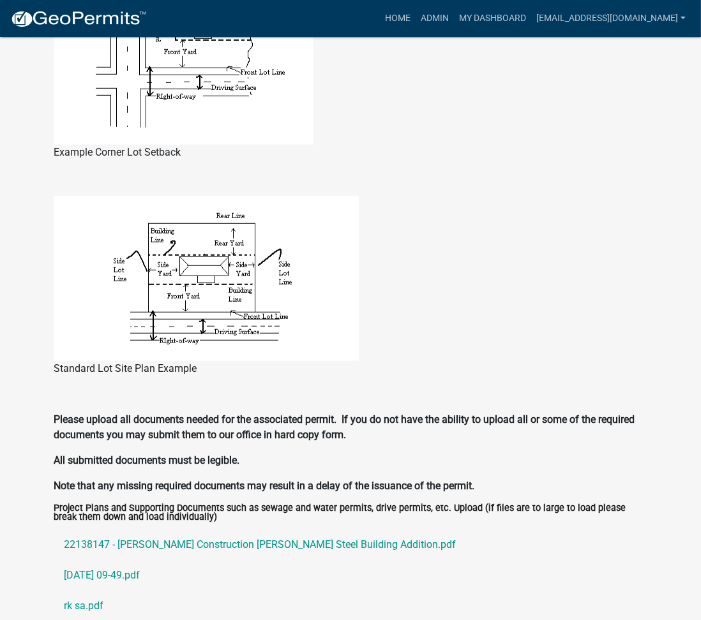
scroll to position [1362, 0]
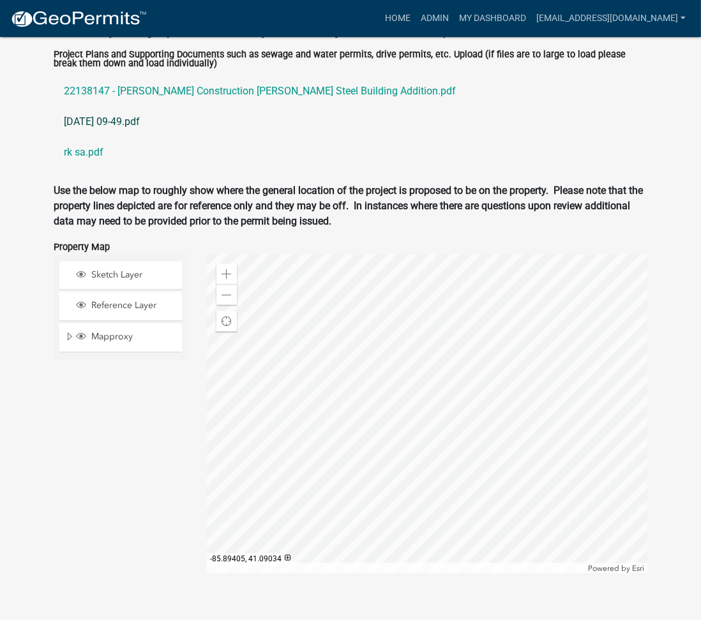
click at [88, 120] on link "2023-10-13 09-49.pdf" at bounding box center [351, 122] width 594 height 31
click at [86, 149] on link "rk sa.pdf" at bounding box center [351, 152] width 594 height 31
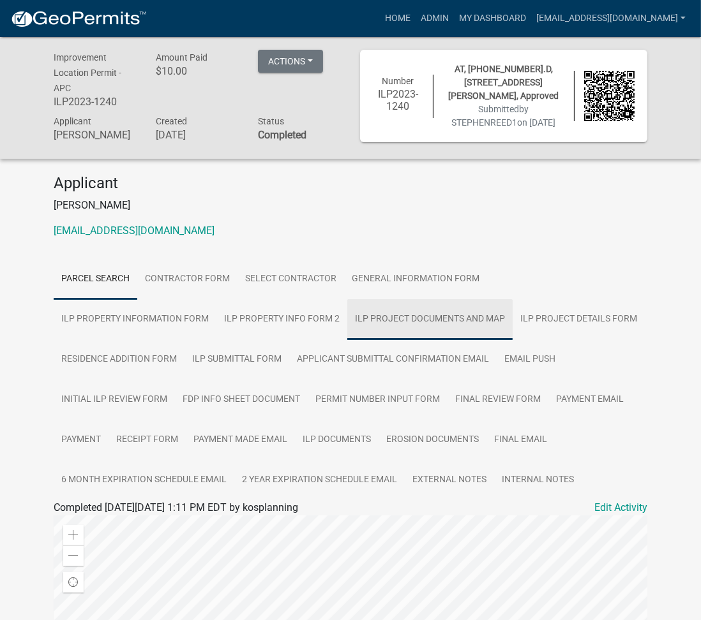
click at [347, 313] on link "ILP Project Documents and Map" at bounding box center [429, 319] width 165 height 41
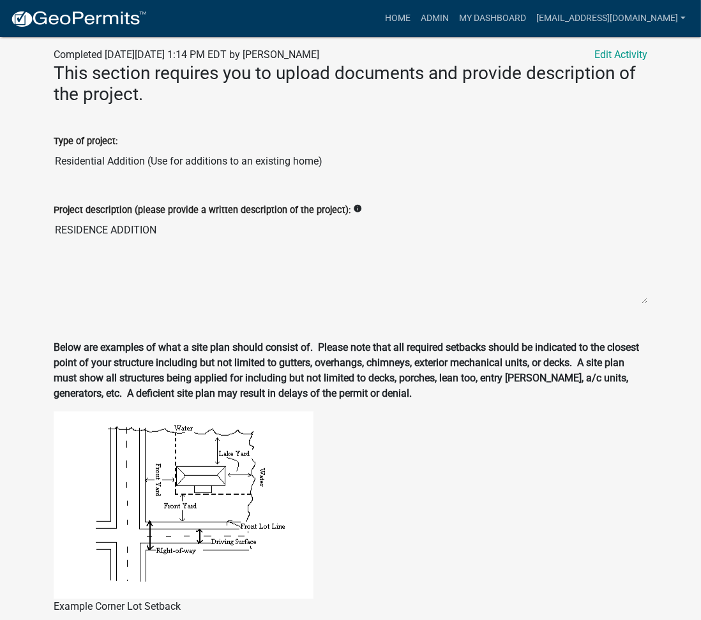
scroll to position [1134, 0]
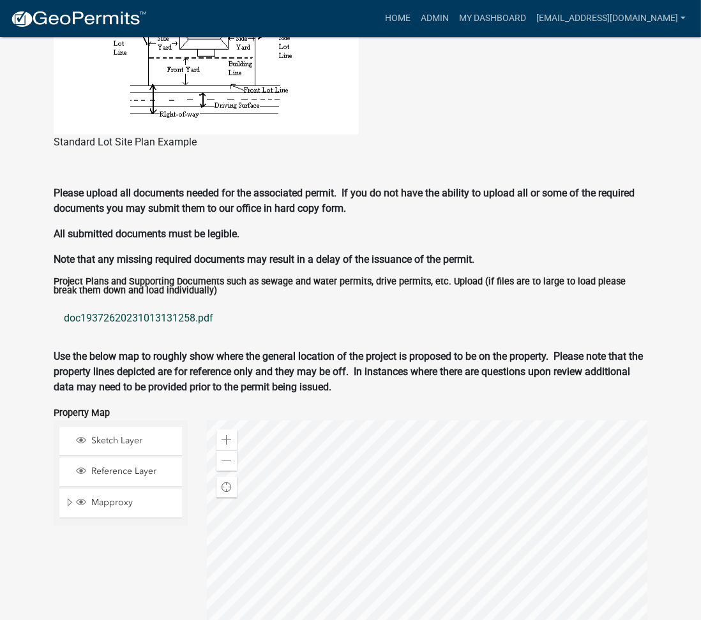
click at [142, 317] on link "doc19372620231013131258.pdf" at bounding box center [351, 318] width 594 height 31
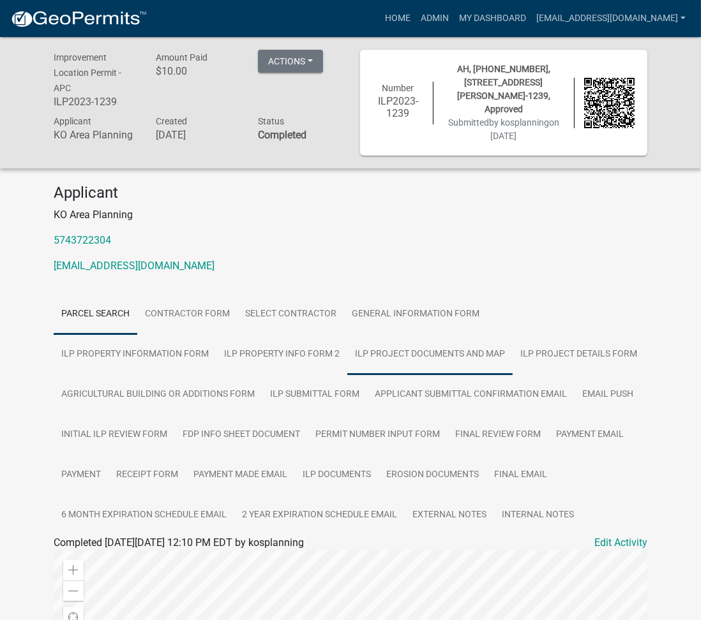
click at [347, 338] on link "ILP Project Documents and Map" at bounding box center [429, 354] width 165 height 41
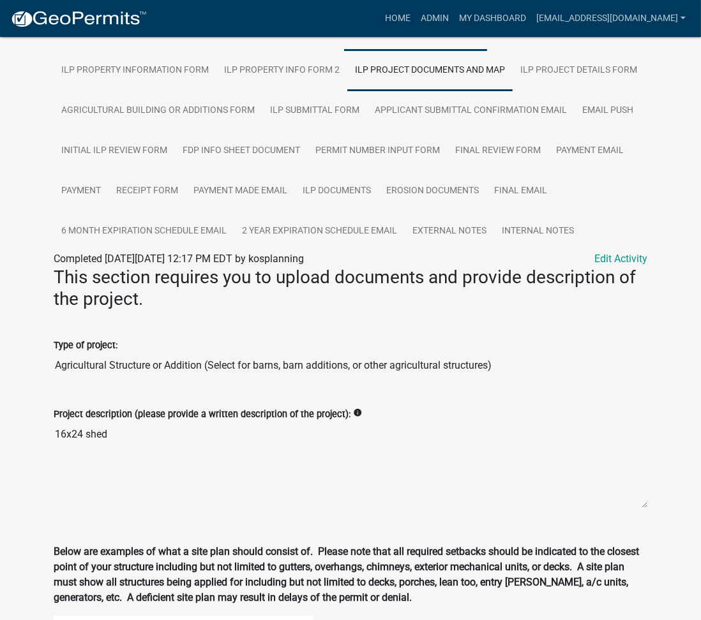
scroll to position [491, 0]
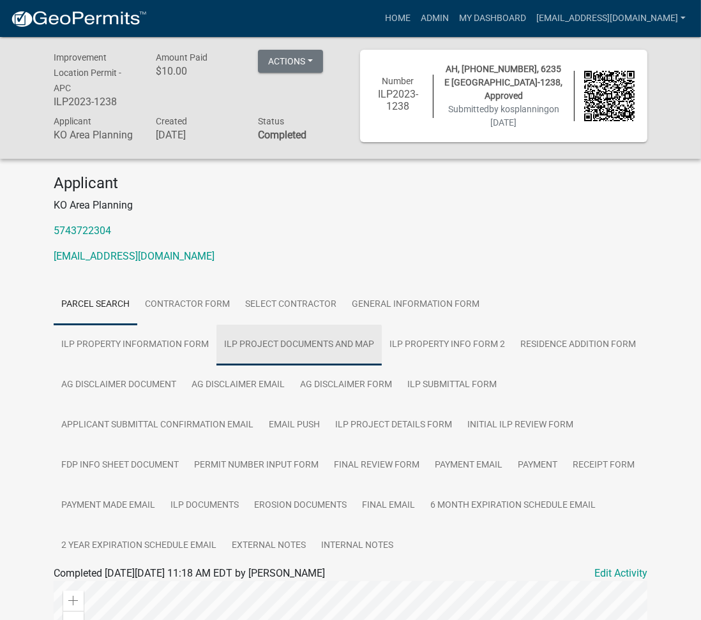
click at [216, 354] on link "ILP Project Documents and Map" at bounding box center [298, 345] width 165 height 41
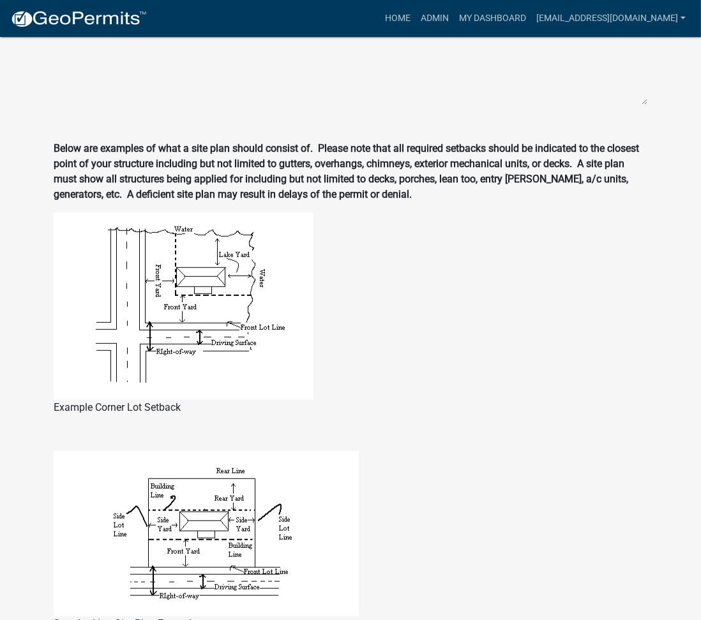
scroll to position [1172, 0]
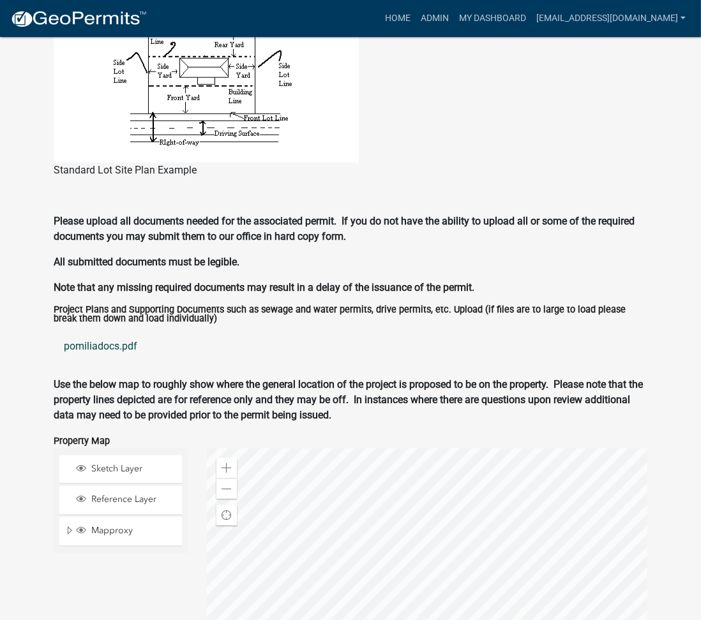
click at [90, 347] on link "pomiliadocs.pdf" at bounding box center [351, 346] width 594 height 31
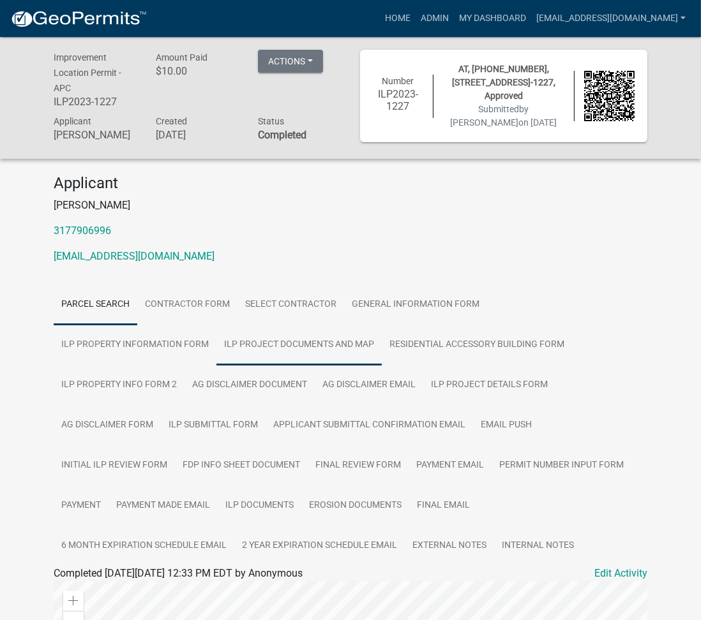
click at [216, 351] on link "ILP Project Documents and Map" at bounding box center [298, 345] width 165 height 41
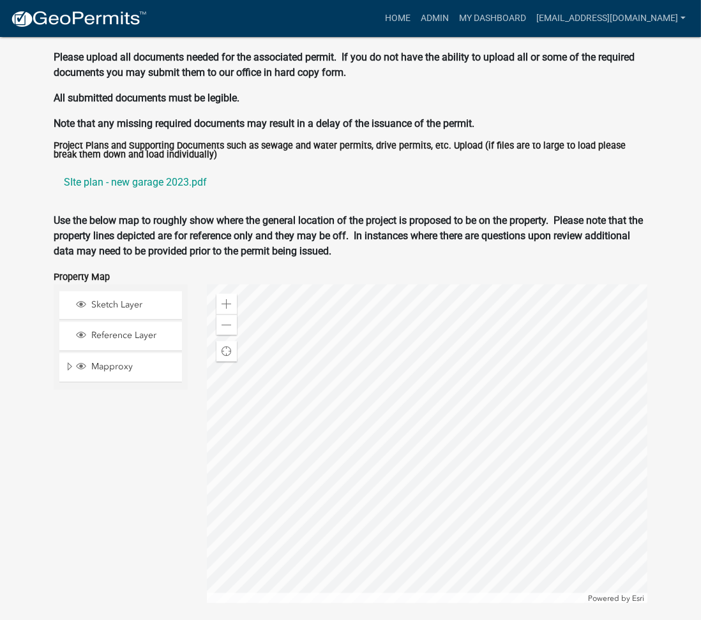
scroll to position [1383, 0]
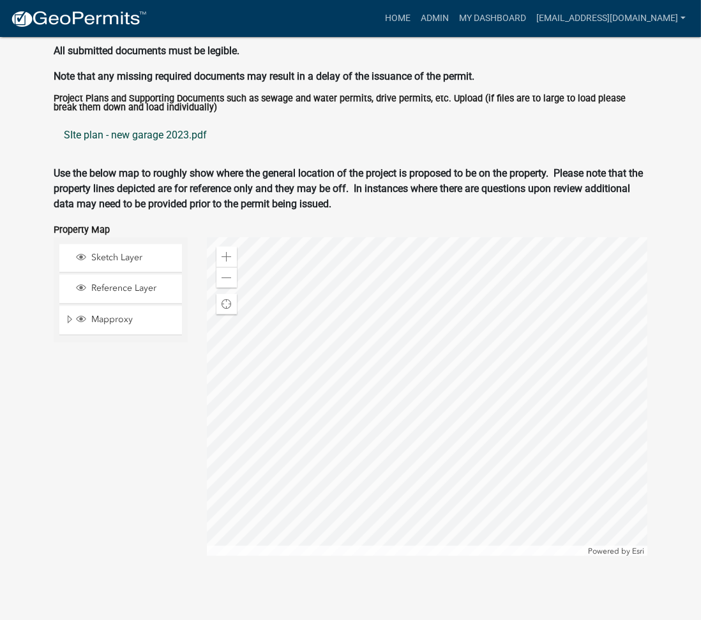
click at [144, 135] on link "SIte plan - new garage 2023.pdf" at bounding box center [351, 135] width 594 height 31
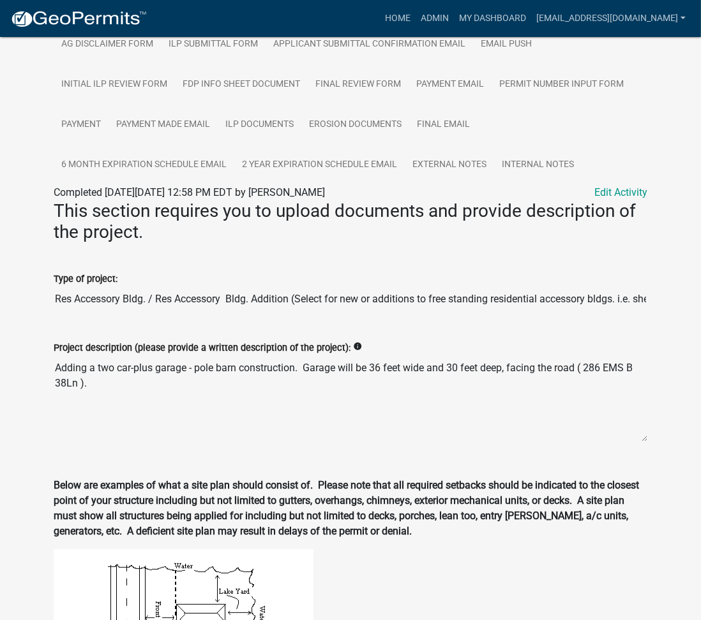
scroll to position [249, 0]
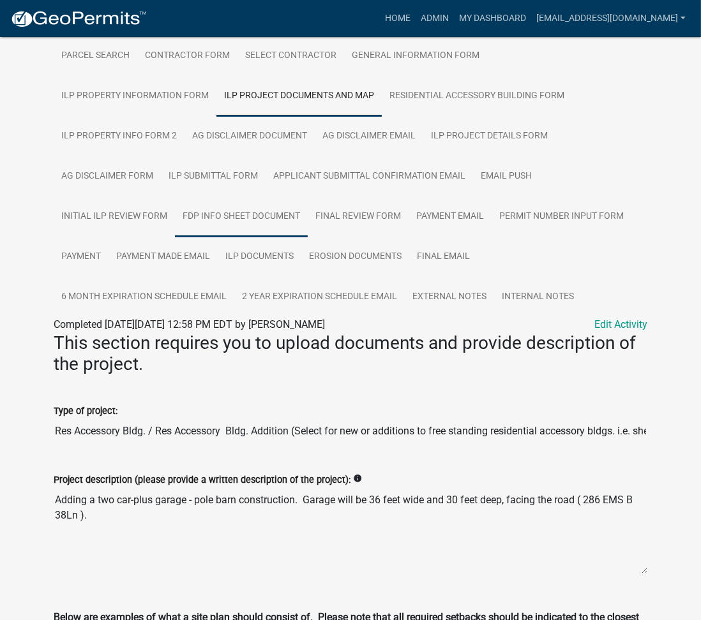
click at [308, 197] on link "FDP INFO Sheet Document" at bounding box center [241, 217] width 133 height 41
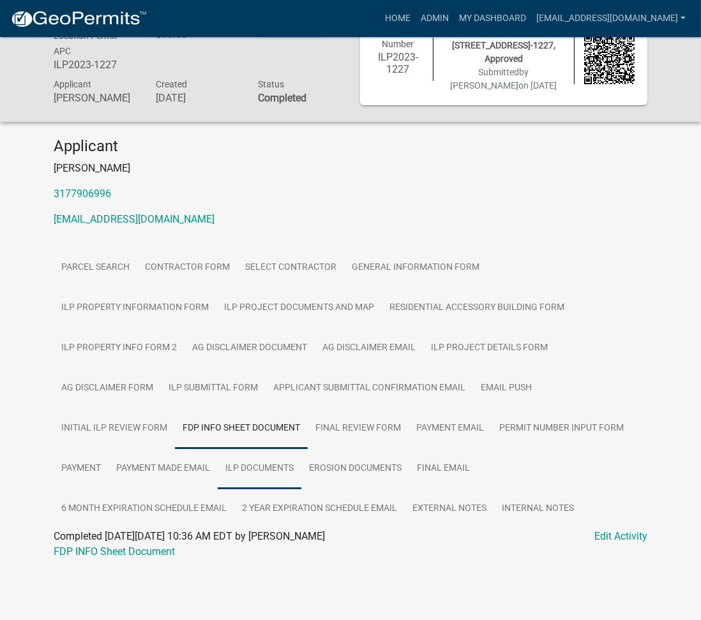
click at [301, 449] on link "ILP Documents" at bounding box center [260, 469] width 84 height 41
click at [85, 546] on link "ILP Documents" at bounding box center [88, 552] width 69 height 12
